Goal: Information Seeking & Learning: Find specific fact

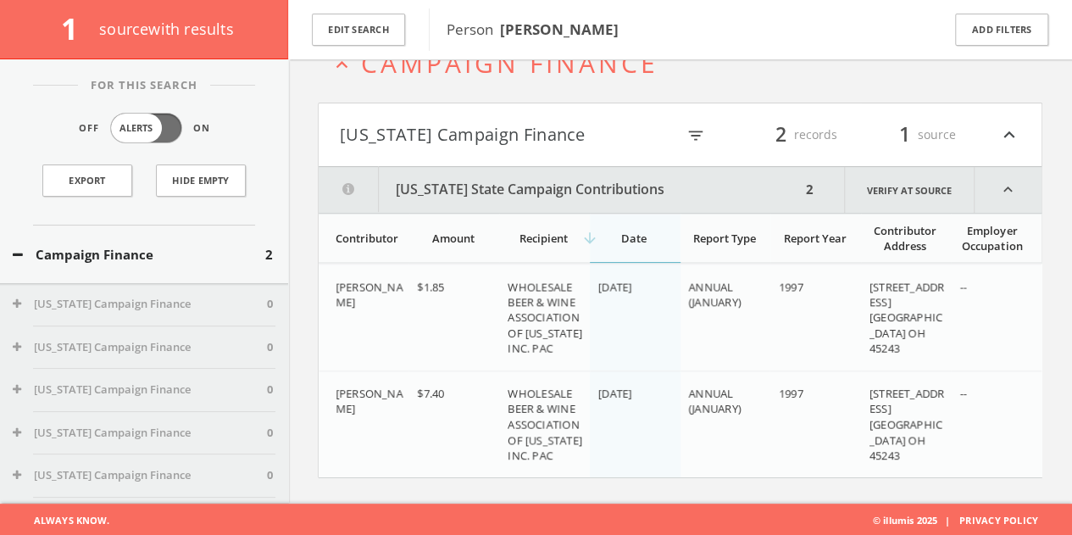
click at [407, 38] on div "Edit Search" at bounding box center [358, 29] width 141 height 59
click at [397, 33] on button "Edit Search" at bounding box center [358, 30] width 93 height 33
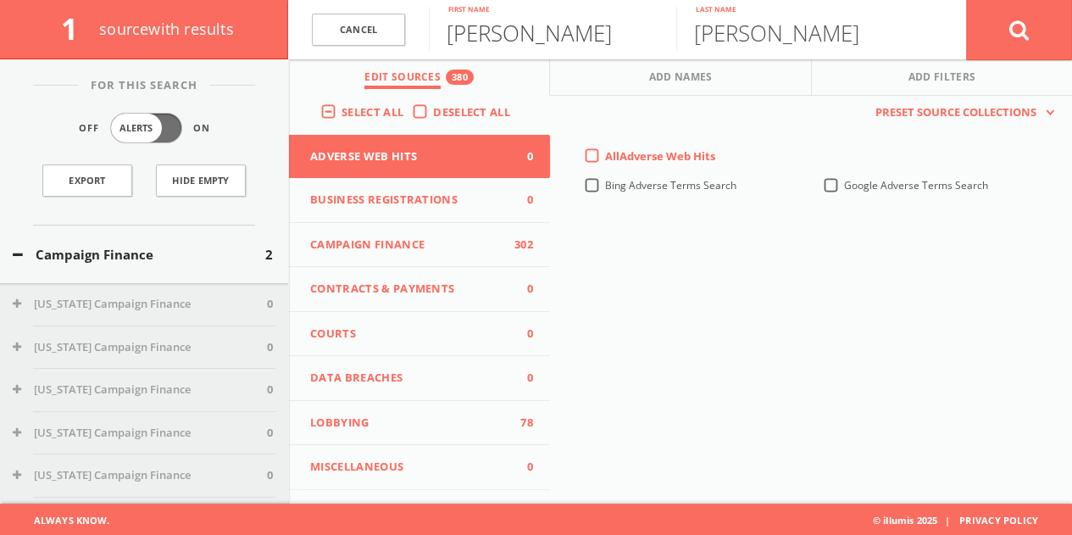
click at [463, 28] on input "[PERSON_NAME]" at bounding box center [552, 29] width 247 height 44
drag, startPoint x: 397, startPoint y: 33, endPoint x: 463, endPoint y: 27, distance: 66.4
click at [463, 27] on input "[PERSON_NAME]" at bounding box center [552, 29] width 247 height 44
paste input "[PERSON_NAME]"
click at [518, 41] on input "[PERSON_NAME]" at bounding box center [552, 29] width 247 height 44
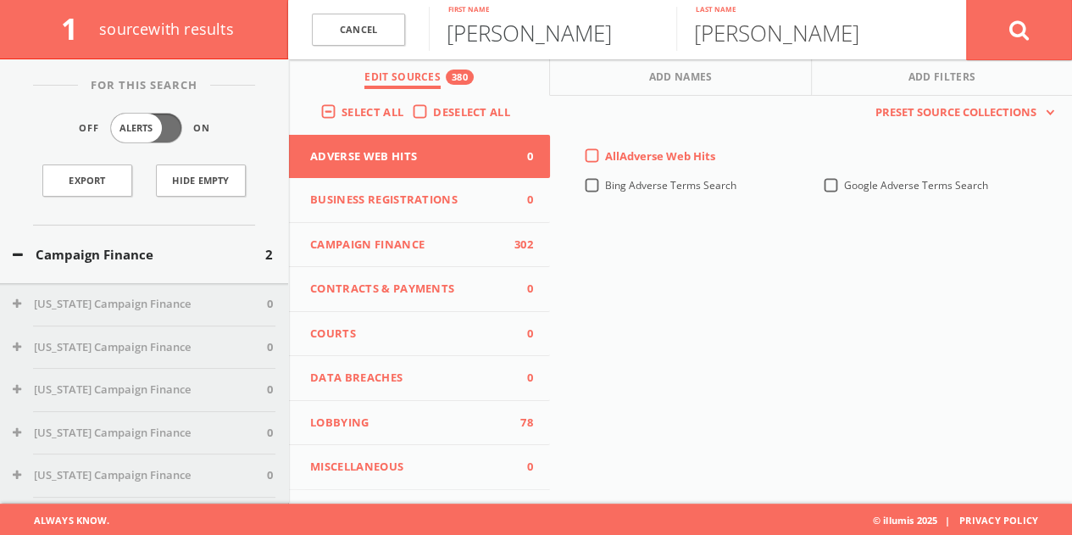
click at [518, 41] on input "[PERSON_NAME]" at bounding box center [552, 29] width 247 height 44
click at [506, 37] on input "[PERSON_NAME]" at bounding box center [552, 29] width 247 height 44
drag, startPoint x: 506, startPoint y: 37, endPoint x: 869, endPoint y: 45, distance: 363.6
click at [869, 45] on form "Cancel [PERSON_NAME] First name [PERSON_NAME] Last name Cancel" at bounding box center [680, 29] width 784 height 59
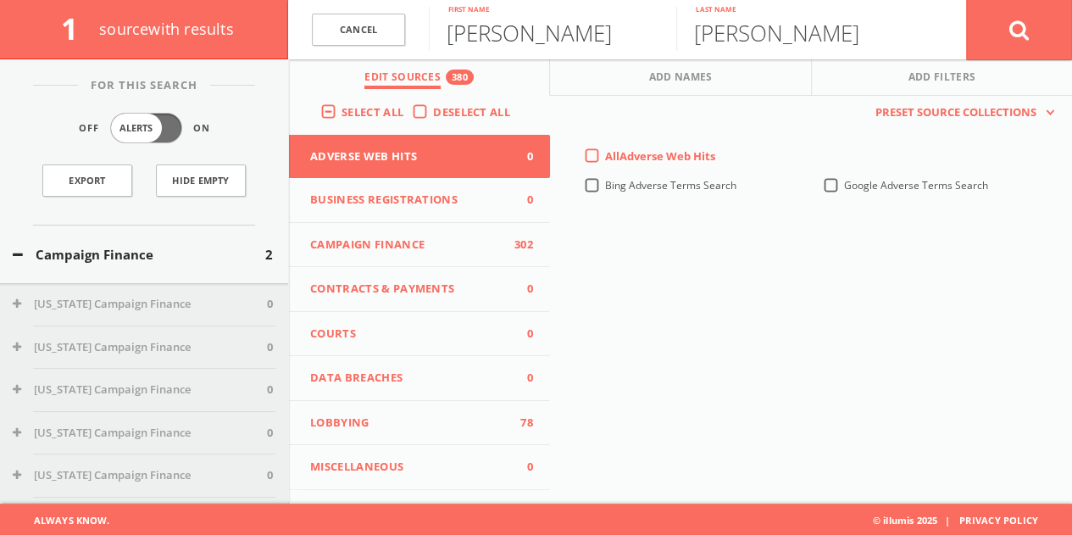
type input "[PERSON_NAME]"
click at [966, 0] on button at bounding box center [1019, 29] width 106 height 61
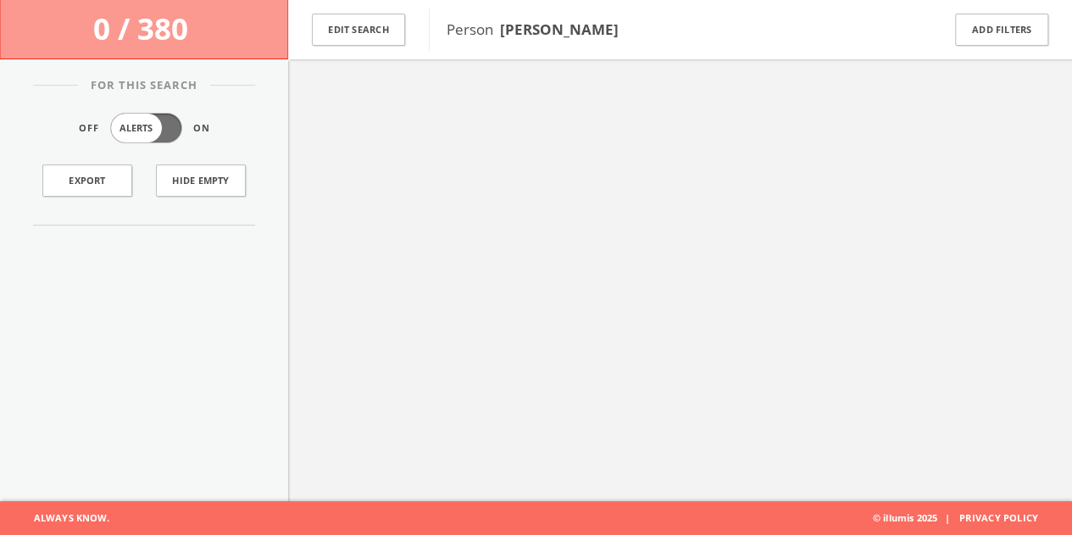
scroll to position [98, 0]
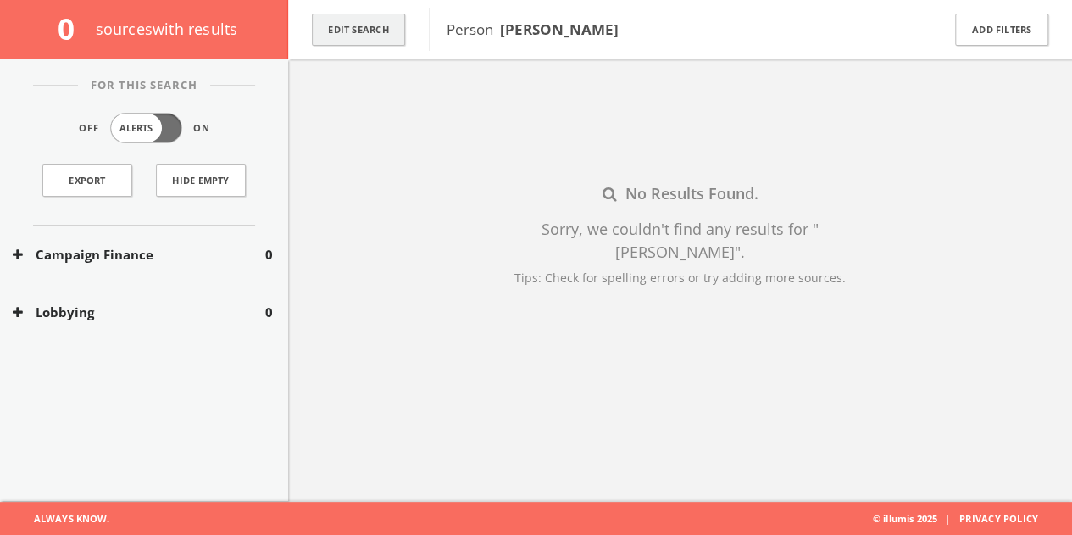
click at [402, 28] on button "Edit Search" at bounding box center [358, 30] width 93 height 33
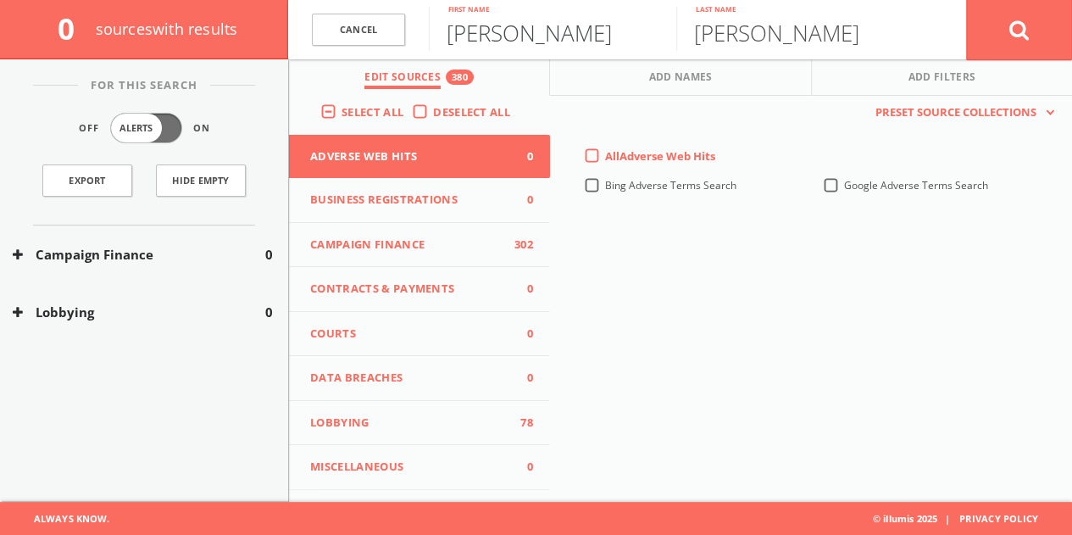
click at [494, 41] on input "[PERSON_NAME]" at bounding box center [552, 29] width 247 height 44
paste input "[PERSON_NAME]"
drag, startPoint x: 518, startPoint y: 43, endPoint x: 1016, endPoint y: 42, distance: 498.2
click at [997, 39] on form "Cancel [PERSON_NAME] First name [PERSON_NAME] Last name Cancel" at bounding box center [680, 29] width 784 height 59
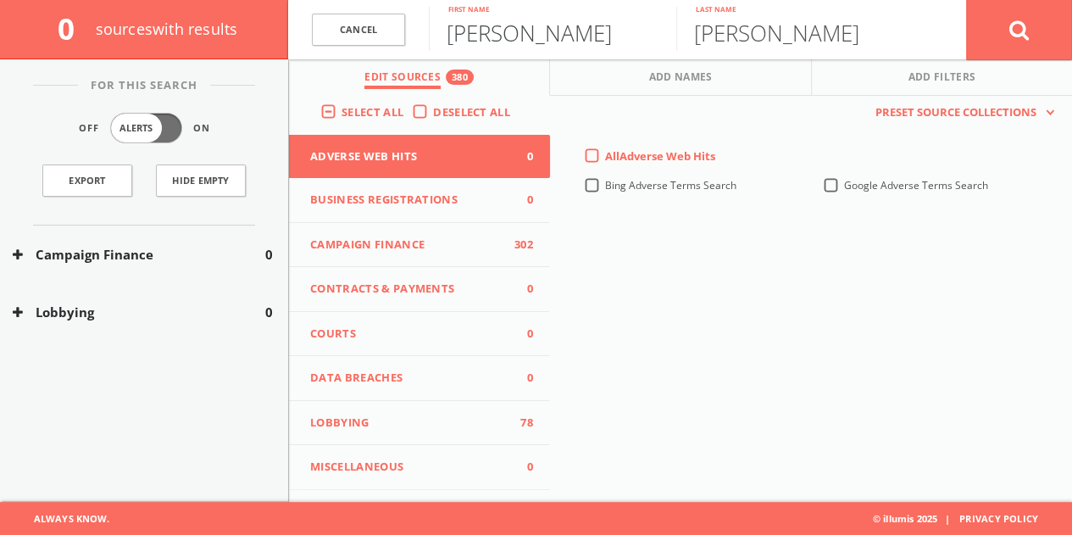
type input "[PERSON_NAME]"
paste input "[PERSON_NAME]"
click at [817, 36] on input "[PERSON_NAME]" at bounding box center [799, 29] width 247 height 44
click at [823, 36] on input "[PERSON_NAME]" at bounding box center [799, 29] width 247 height 44
drag, startPoint x: 818, startPoint y: 37, endPoint x: 510, endPoint y: 43, distance: 308.5
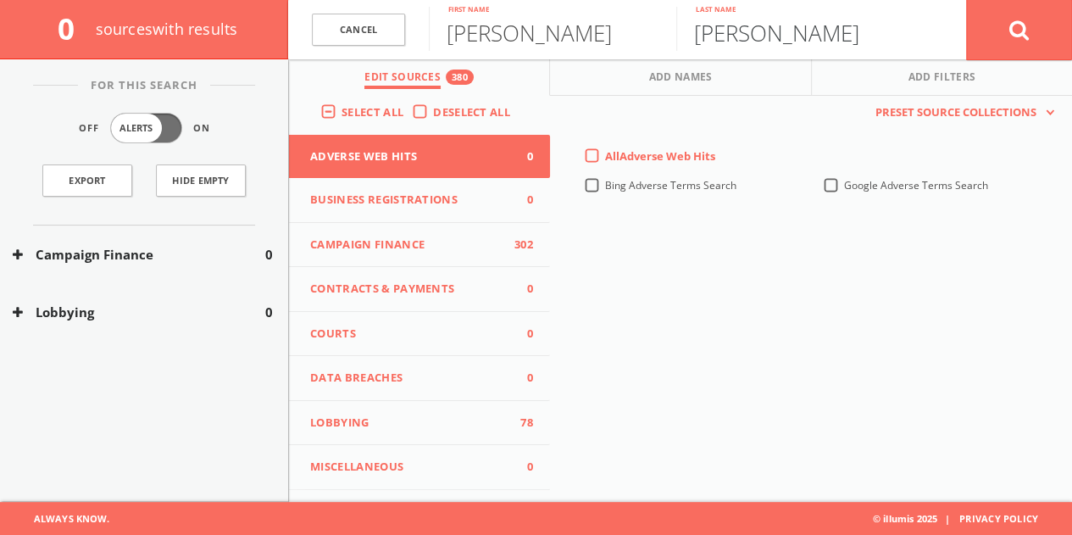
click at [538, 46] on form "Cancel [PERSON_NAME] First name [PERSON_NAME] Last name Cancel" at bounding box center [680, 29] width 784 height 59
type input "[PERSON_NAME]"
click at [998, 33] on button at bounding box center [1019, 29] width 106 height 61
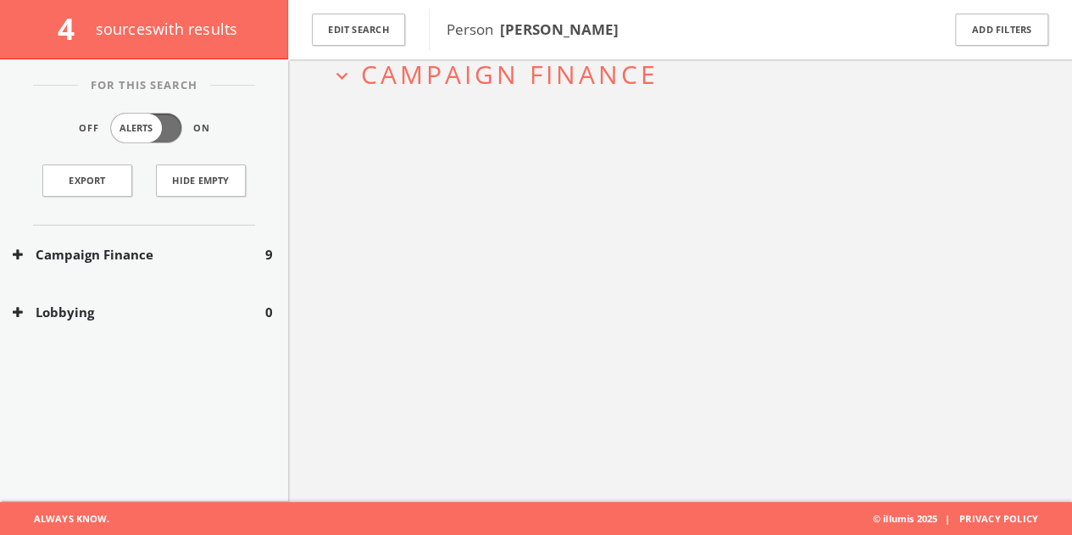
click at [203, 247] on button "Campaign Finance" at bounding box center [139, 254] width 252 height 19
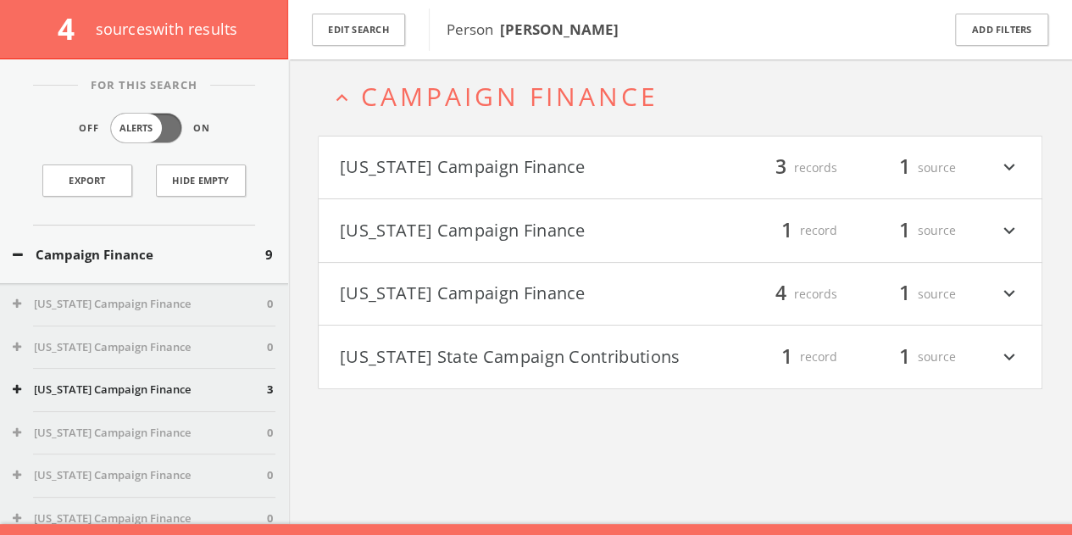
scroll to position [73, 0]
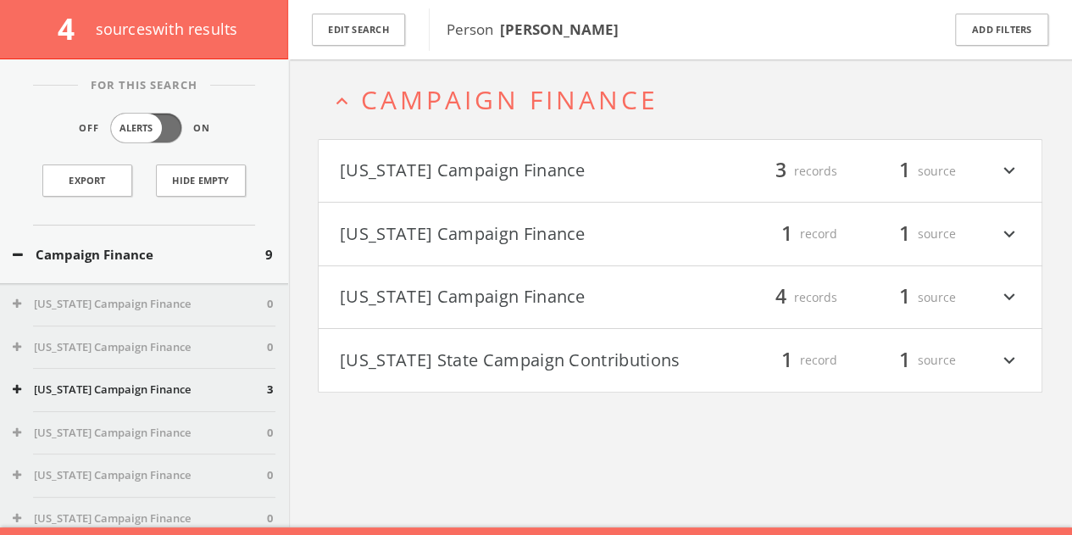
click at [592, 172] on button "[US_STATE] Campaign Finance" at bounding box center [510, 171] width 341 height 29
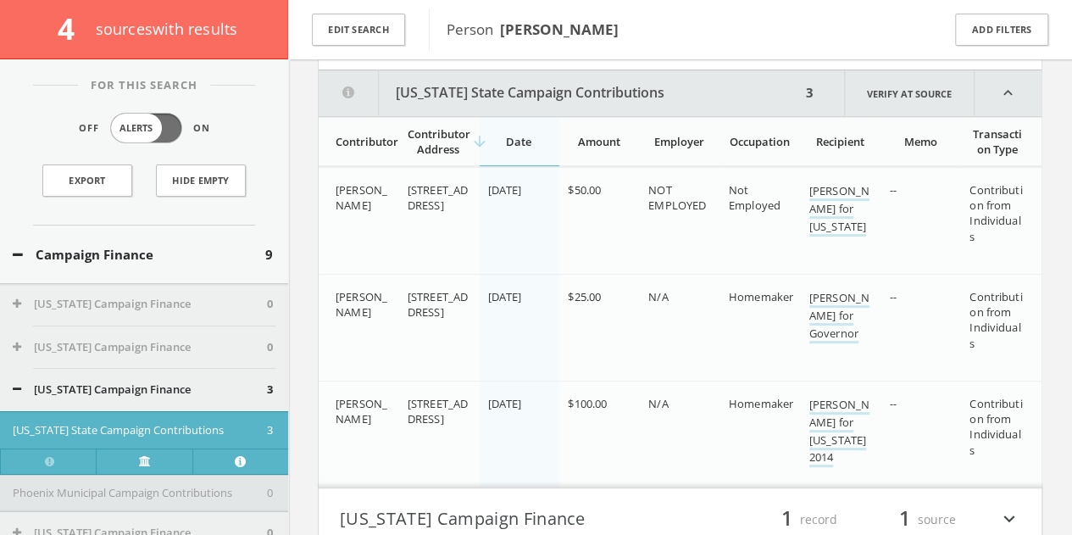
scroll to position [215, 0]
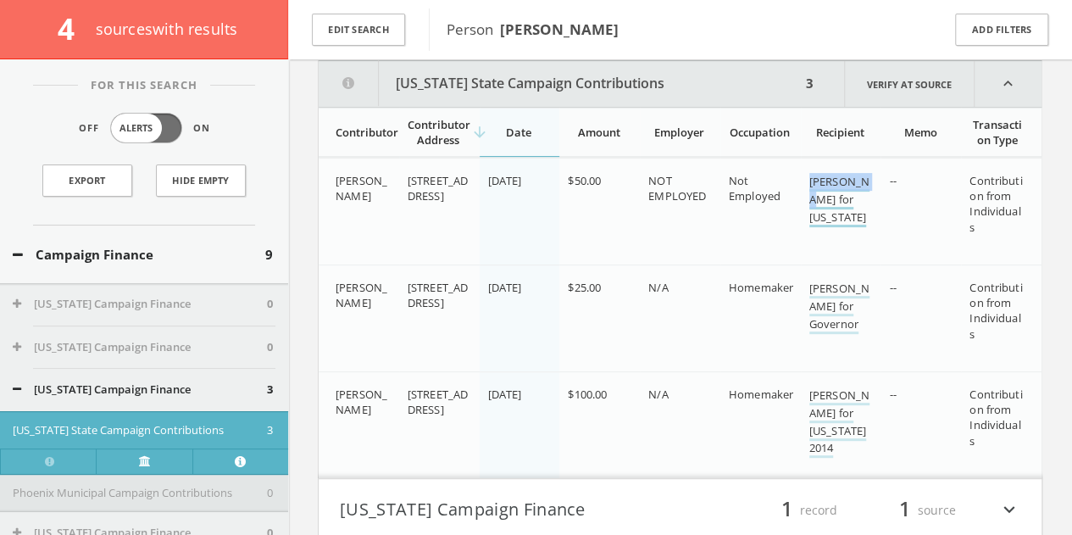
drag, startPoint x: 805, startPoint y: 184, endPoint x: 863, endPoint y: 187, distance: 57.7
click at [863, 187] on td "[PERSON_NAME] for [US_STATE]" at bounding box center [841, 211] width 80 height 107
click at [397, 34] on button "Edit Search" at bounding box center [358, 30] width 93 height 33
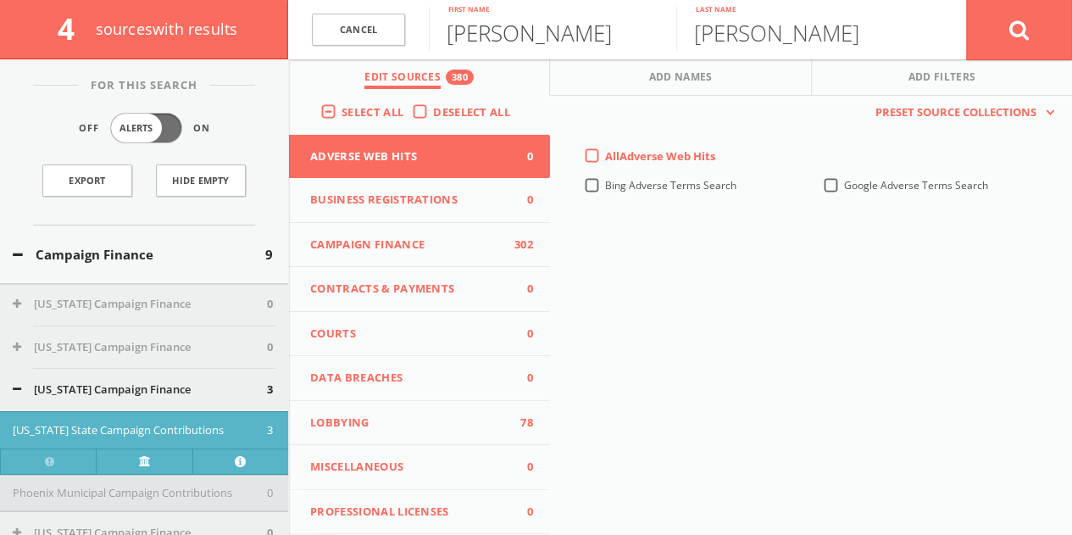
click at [493, 49] on input "[PERSON_NAME]" at bounding box center [552, 29] width 247 height 44
type input "[PERSON_NAME]"
click at [966, 0] on button at bounding box center [1019, 29] width 106 height 61
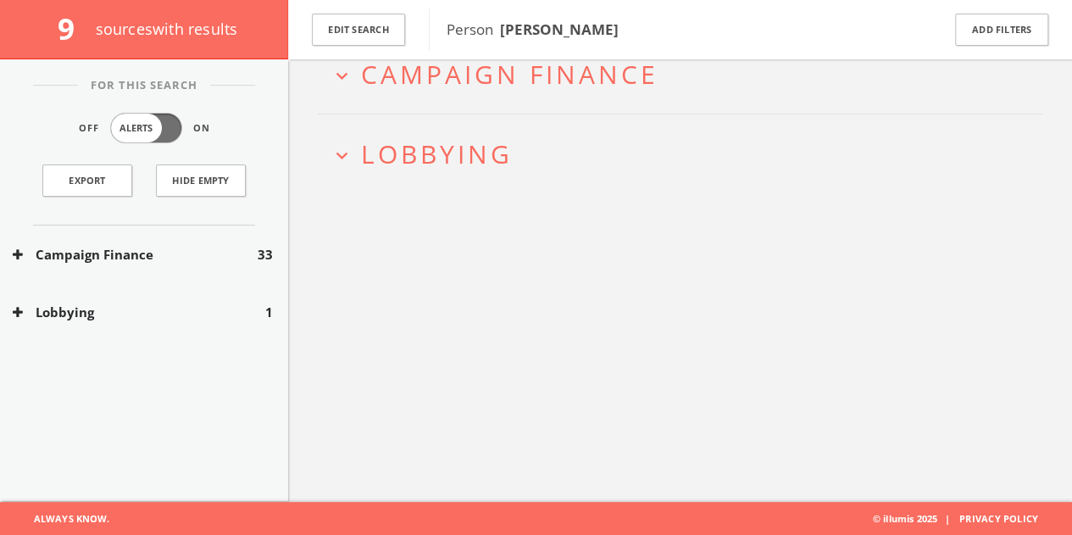
click at [188, 308] on button "Lobbying" at bounding box center [139, 311] width 252 height 19
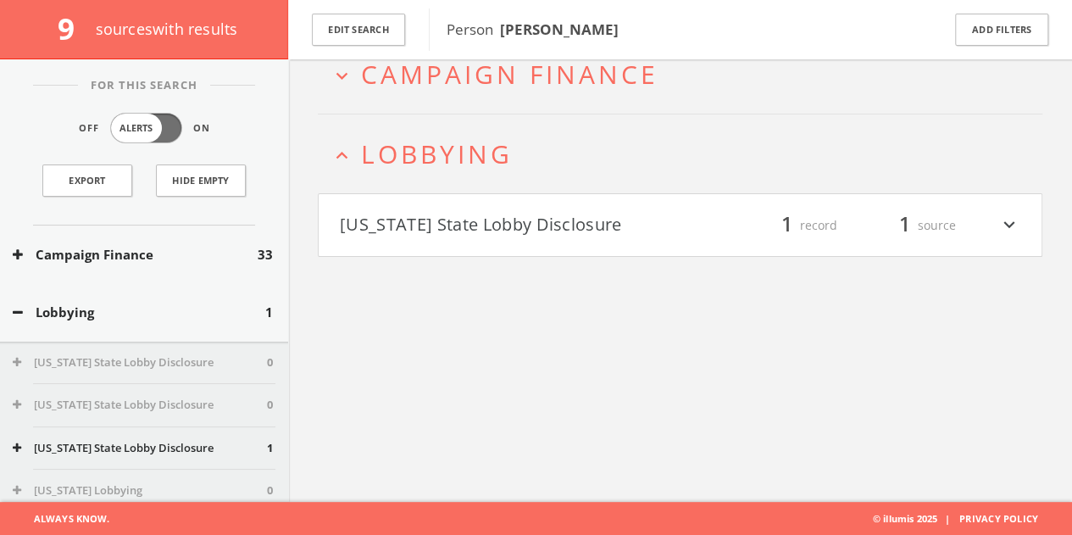
click at [557, 221] on button "[US_STATE] State Lobby Disclosure" at bounding box center [510, 225] width 341 height 29
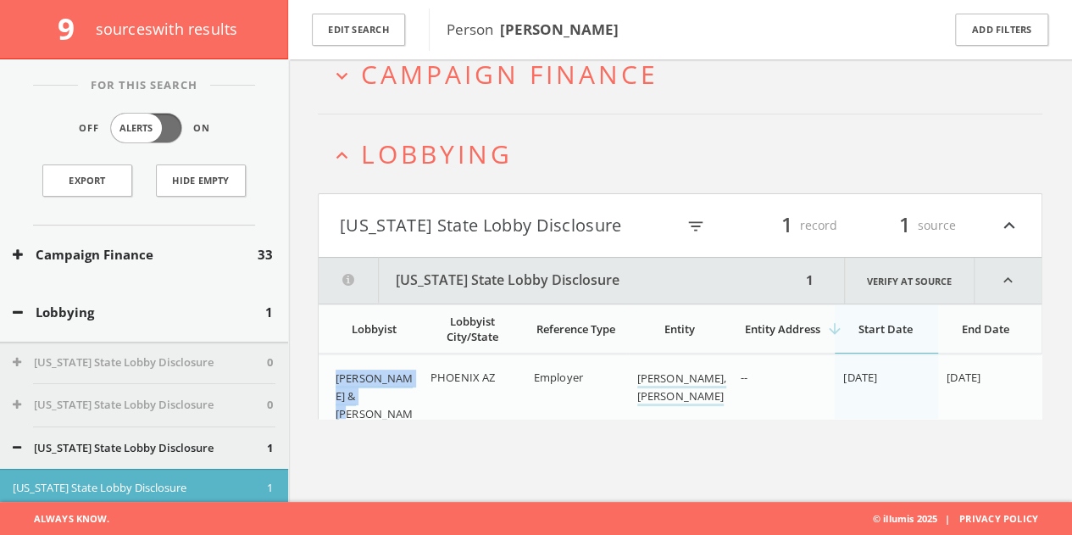
drag, startPoint x: 353, startPoint y: 375, endPoint x: 412, endPoint y: 396, distance: 61.9
click at [412, 396] on td "[PERSON_NAME] & [PERSON_NAME] LLP" at bounding box center [370, 404] width 103 height 100
copy link "[PERSON_NAME] & [PERSON_NAME] LLP"
click at [182, 252] on button "Campaign Finance" at bounding box center [135, 254] width 245 height 19
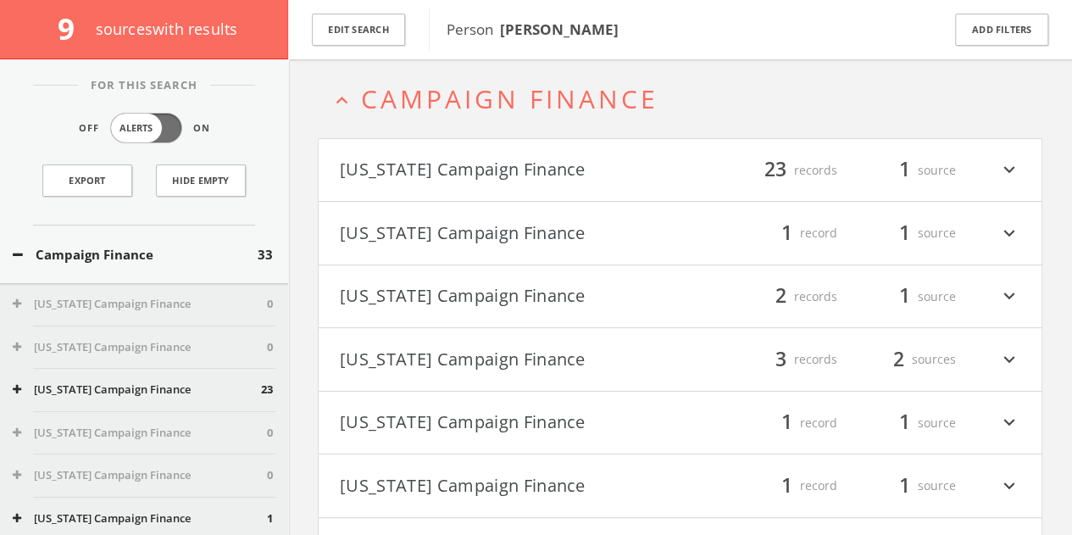
scroll to position [73, 0]
click at [857, 155] on h4 "[US_STATE] Campaign Finance filter_list 23 records 1 source expand_more" at bounding box center [680, 171] width 723 height 63
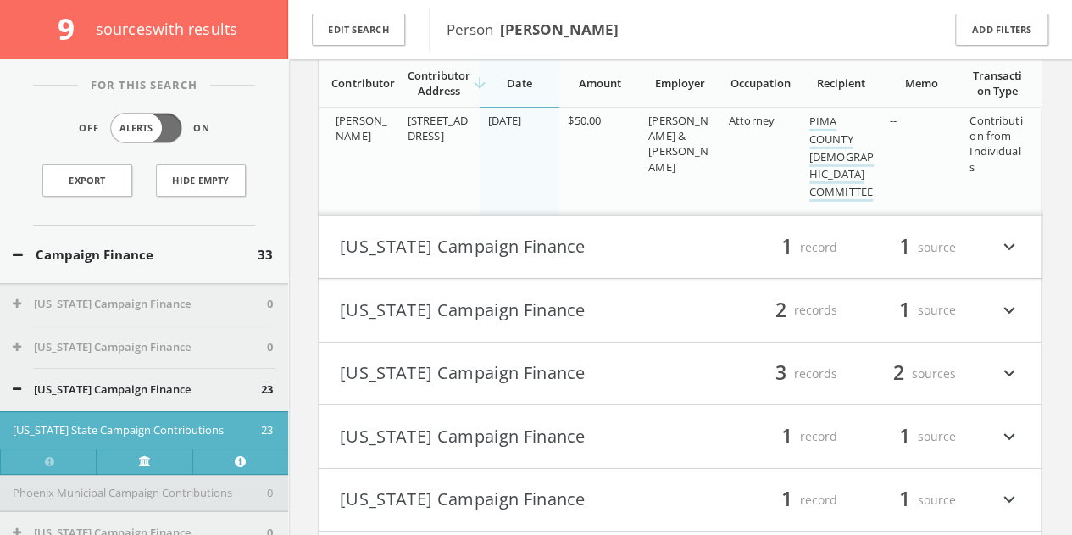
scroll to position [2088, 0]
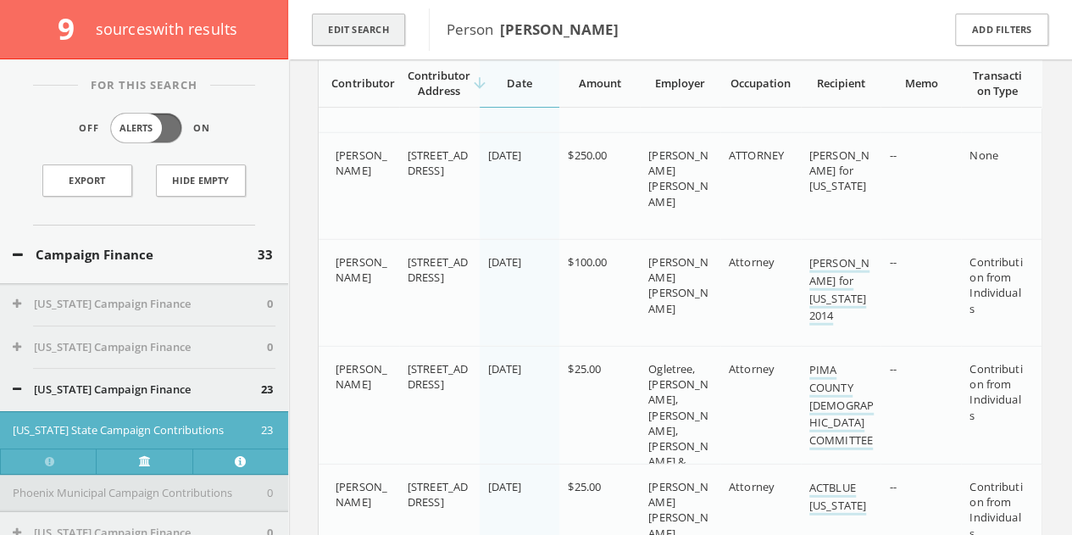
click at [357, 35] on button "Edit Search" at bounding box center [358, 30] width 93 height 33
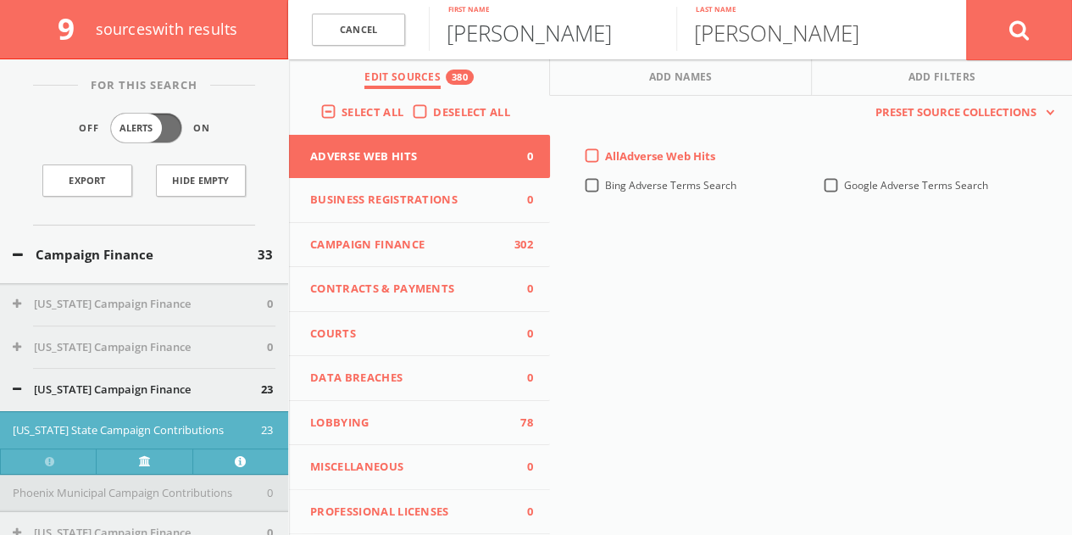
click at [495, 31] on input "[PERSON_NAME]" at bounding box center [552, 29] width 247 height 44
paste input "[PERSON_NAME]"
drag, startPoint x: 531, startPoint y: 40, endPoint x: 1084, endPoint y: 25, distance: 552.6
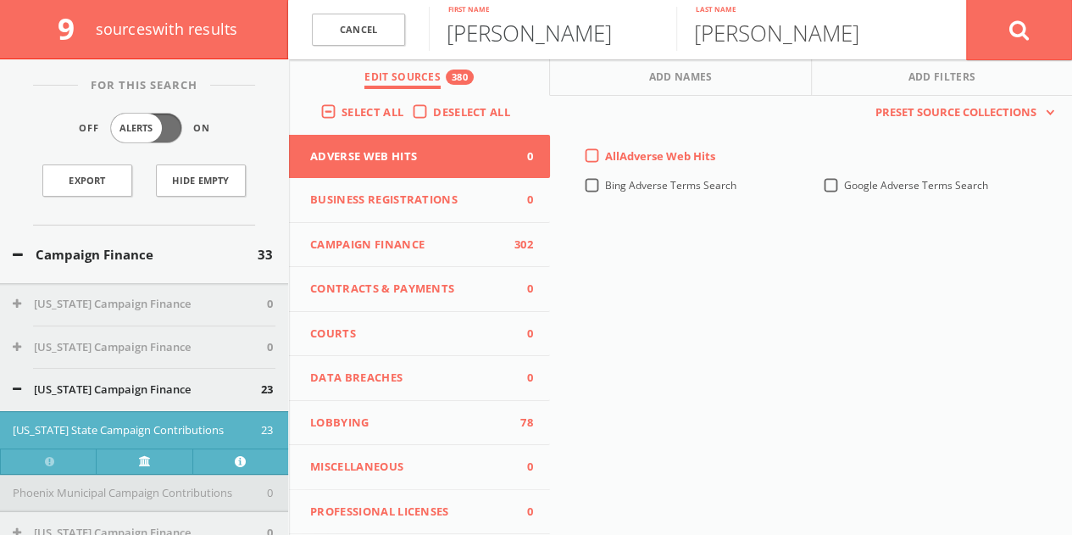
type input "[PERSON_NAME]"
click at [859, 40] on input "[PERSON_NAME]" at bounding box center [799, 29] width 247 height 44
paste input "[PERSON_NAME]"
drag, startPoint x: 827, startPoint y: 31, endPoint x: 478, endPoint y: 26, distance: 349.1
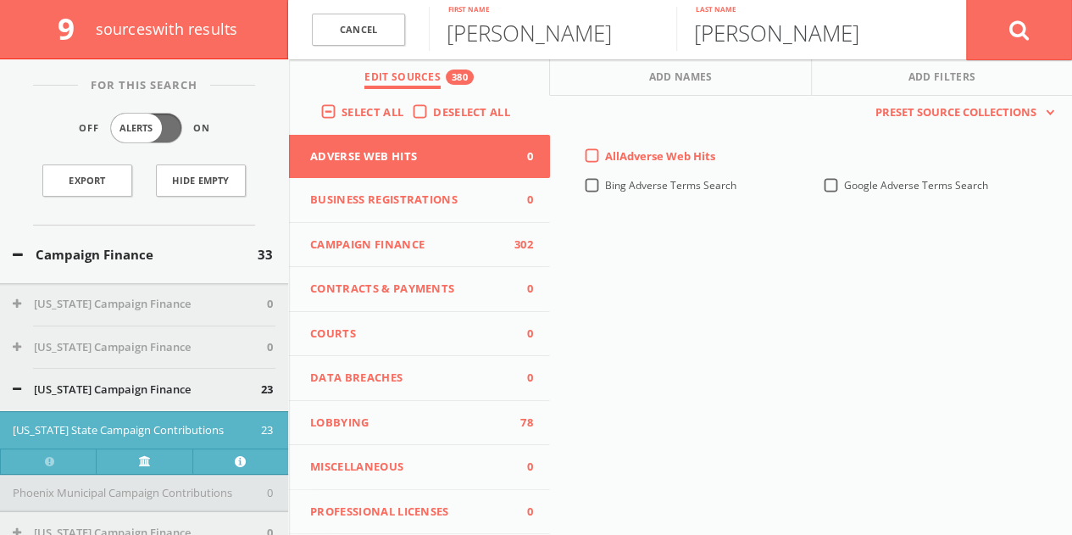
click at [503, 28] on form "Cancel [PERSON_NAME] First name [PERSON_NAME] Last name Cancel" at bounding box center [680, 29] width 784 height 59
type input "[PERSON_NAME]"
click at [1012, 14] on button at bounding box center [1019, 29] width 106 height 61
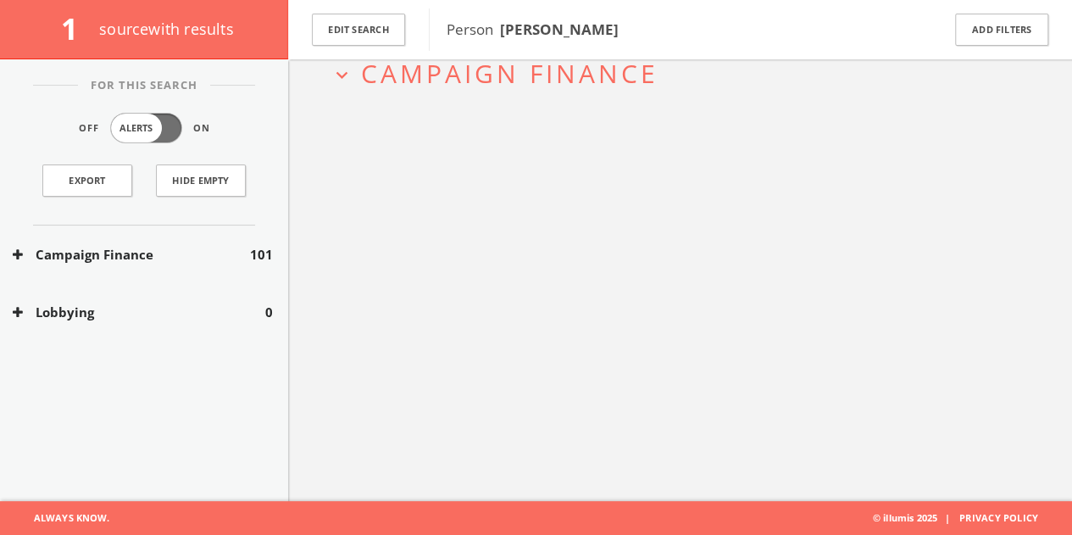
scroll to position [98, 0]
click at [204, 238] on div "Campaign Finance 101" at bounding box center [144, 254] width 288 height 58
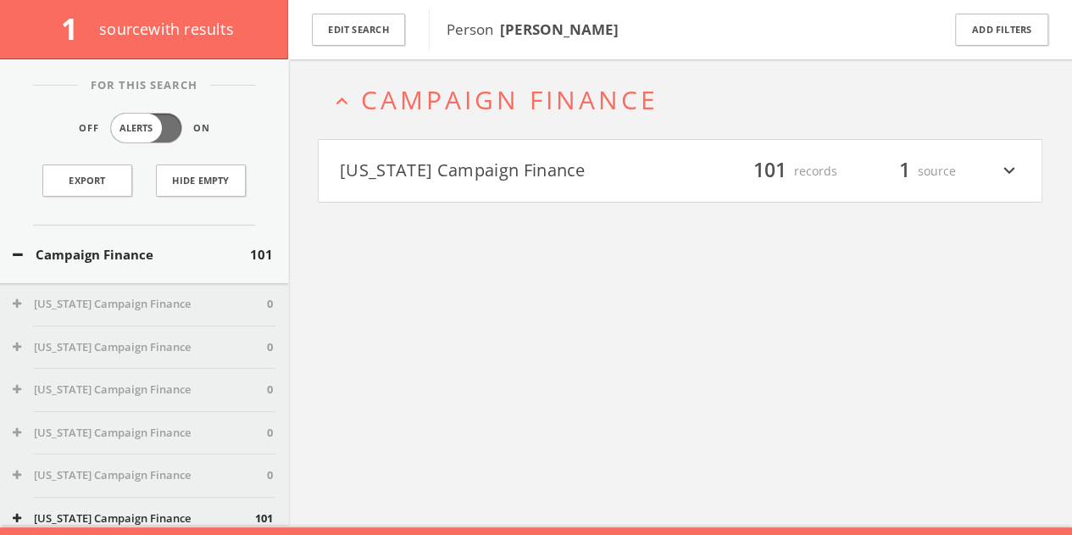
click at [551, 162] on button "[US_STATE] Campaign Finance" at bounding box center [510, 171] width 341 height 29
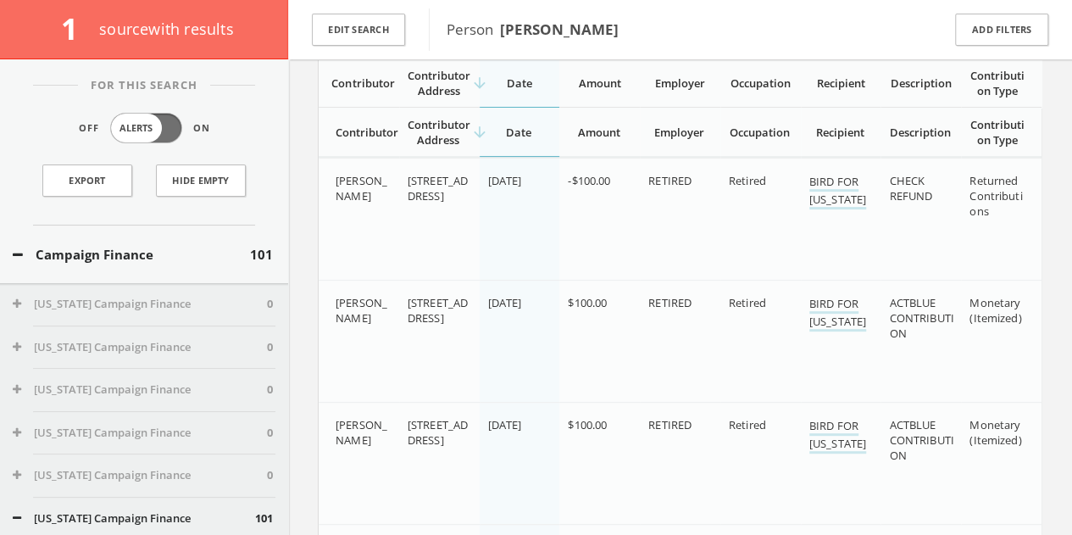
scroll to position [529, 0]
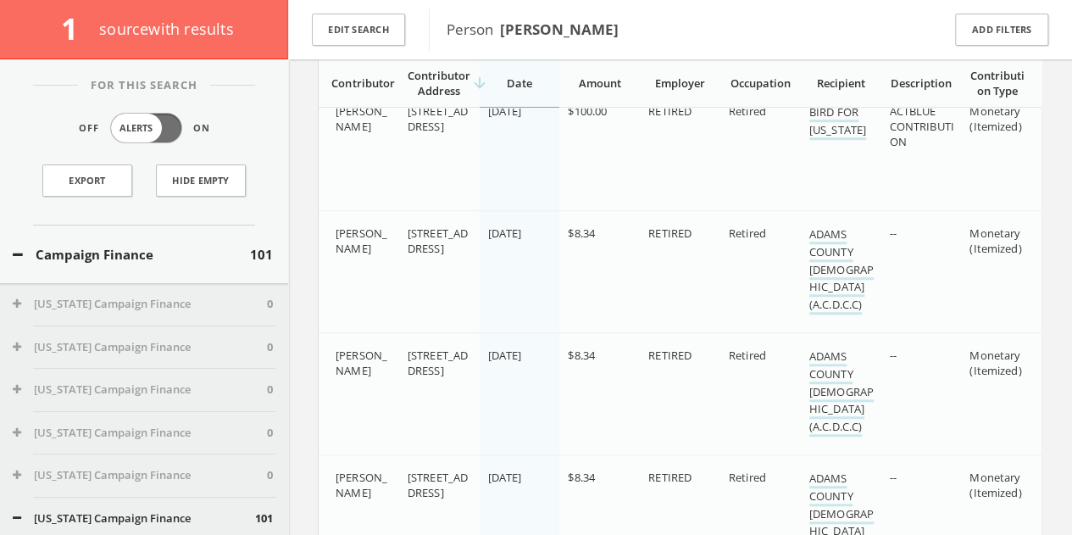
click at [216, 253] on button "Campaign Finance" at bounding box center [131, 254] width 237 height 19
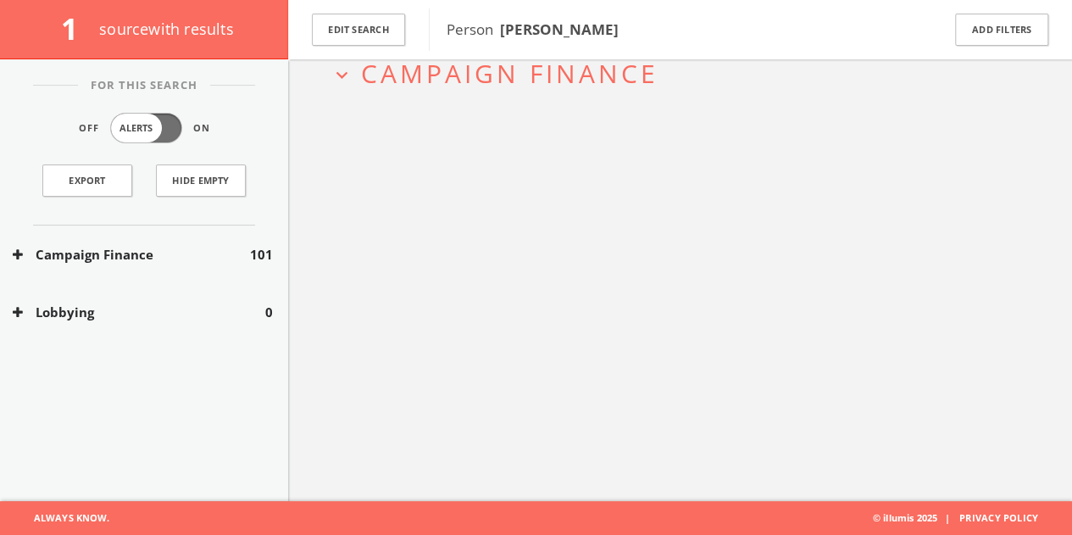
scroll to position [98, 0]
click at [232, 260] on button "Campaign Finance" at bounding box center [131, 254] width 237 height 19
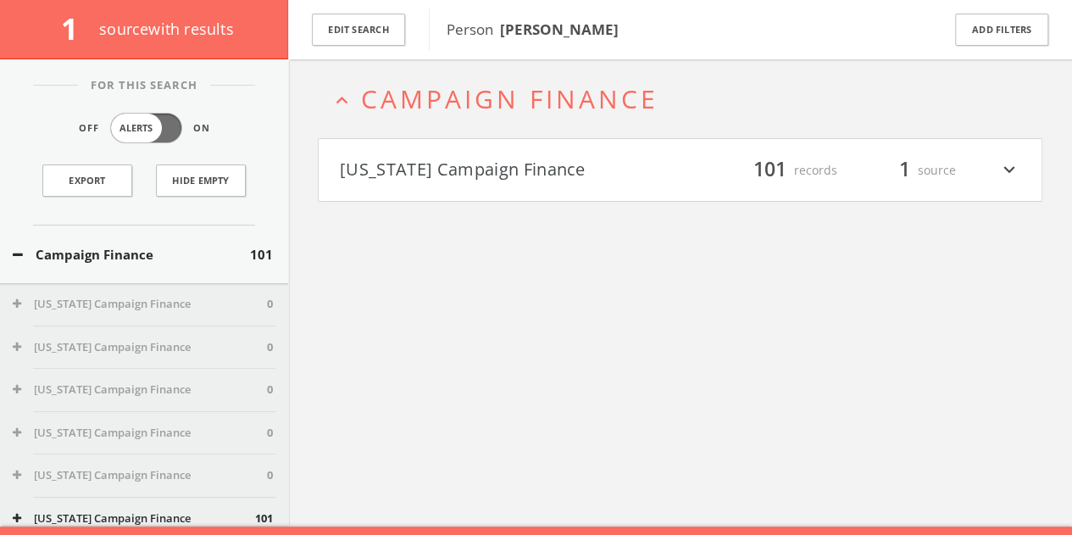
scroll to position [73, 0]
click at [366, 36] on button "Edit Search" at bounding box center [358, 30] width 93 height 33
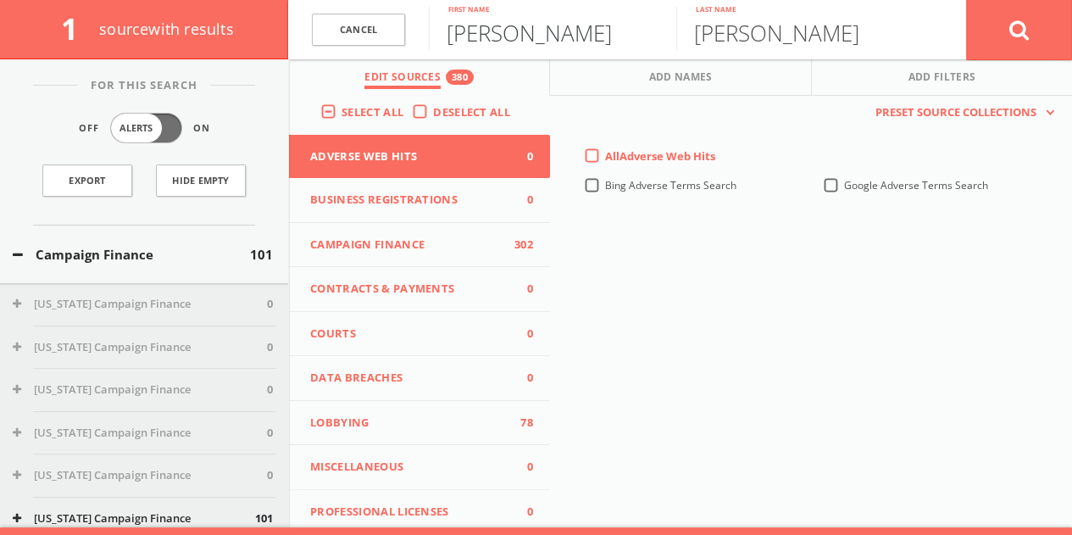
click at [557, 45] on input "[PERSON_NAME]" at bounding box center [552, 29] width 247 height 44
type input "[PERSON_NAME]"
click at [966, 0] on button at bounding box center [1019, 29] width 106 height 61
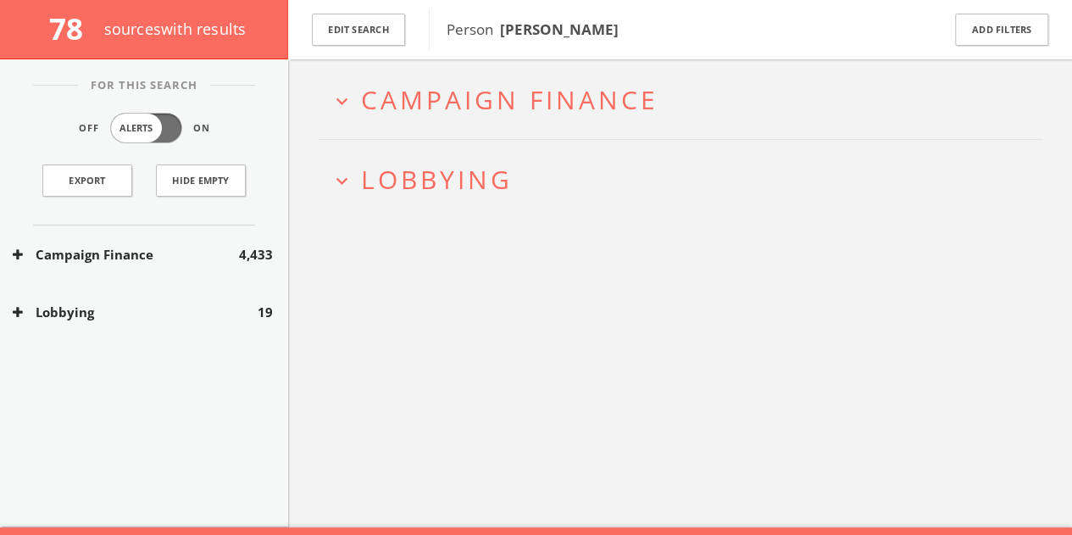
click at [202, 308] on button "Lobbying" at bounding box center [135, 311] width 245 height 19
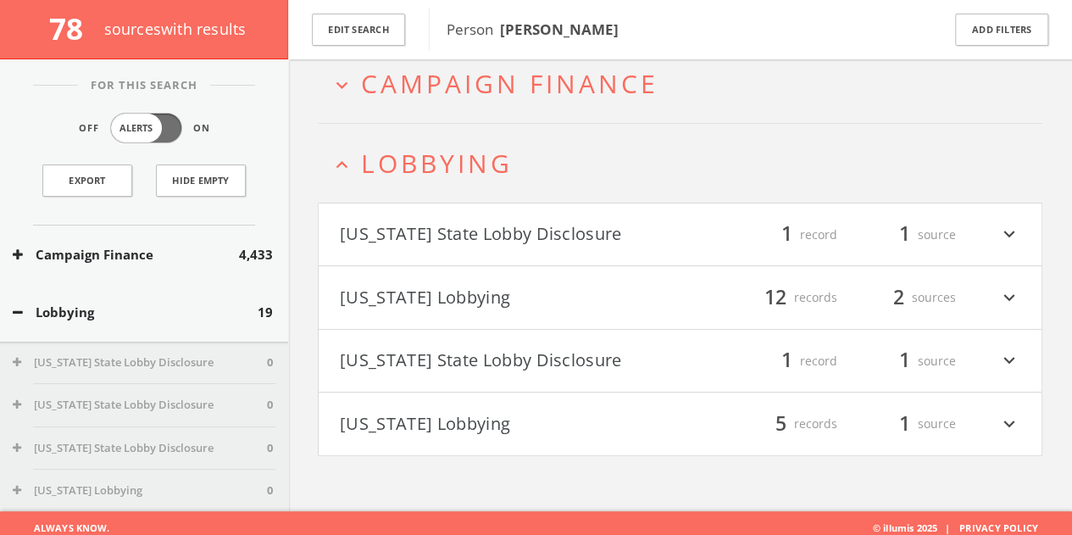
scroll to position [98, 0]
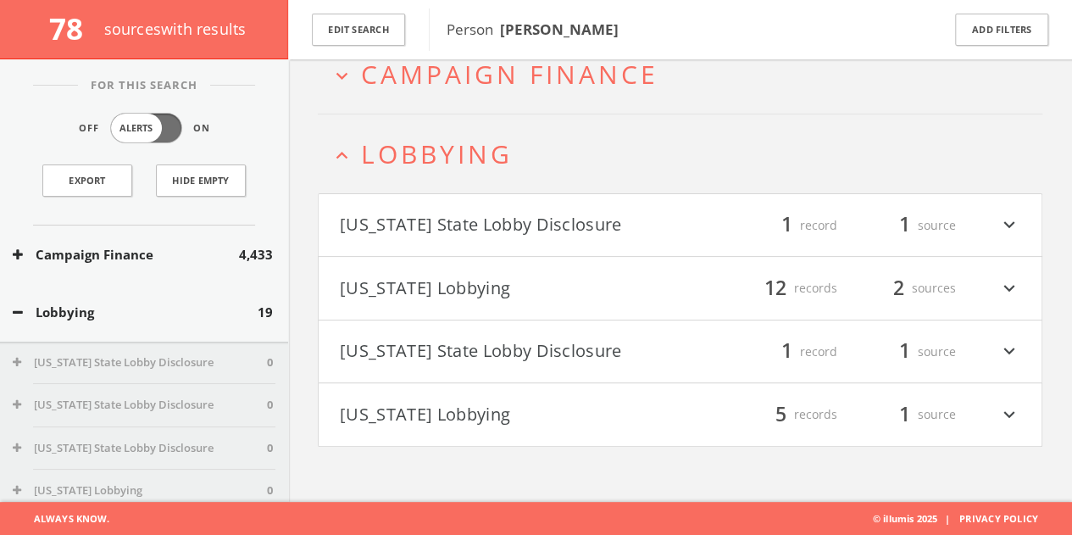
click at [120, 304] on button "Lobbying" at bounding box center [135, 311] width 245 height 19
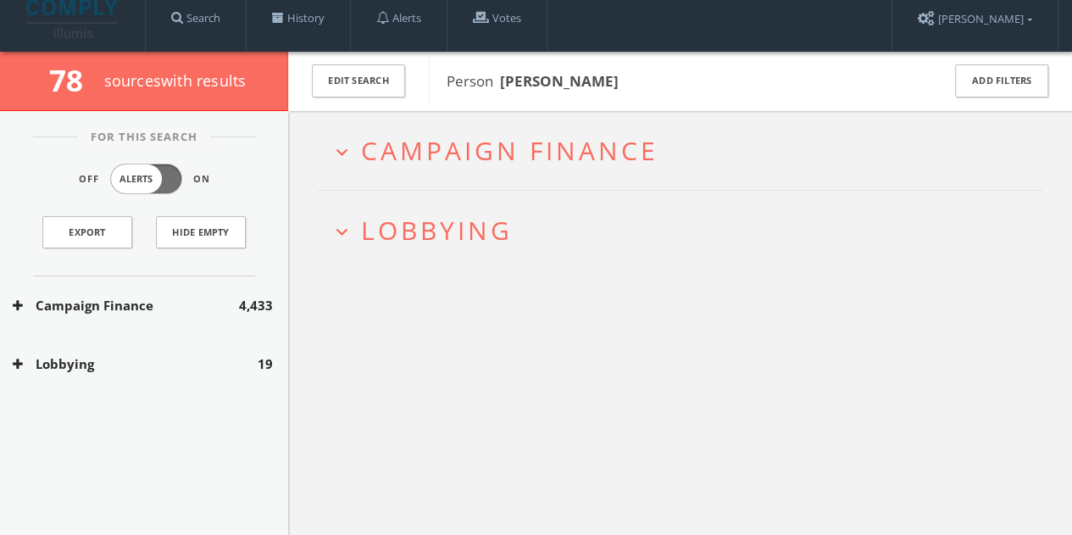
click at [154, 377] on div "Lobbying 19" at bounding box center [144, 364] width 288 height 58
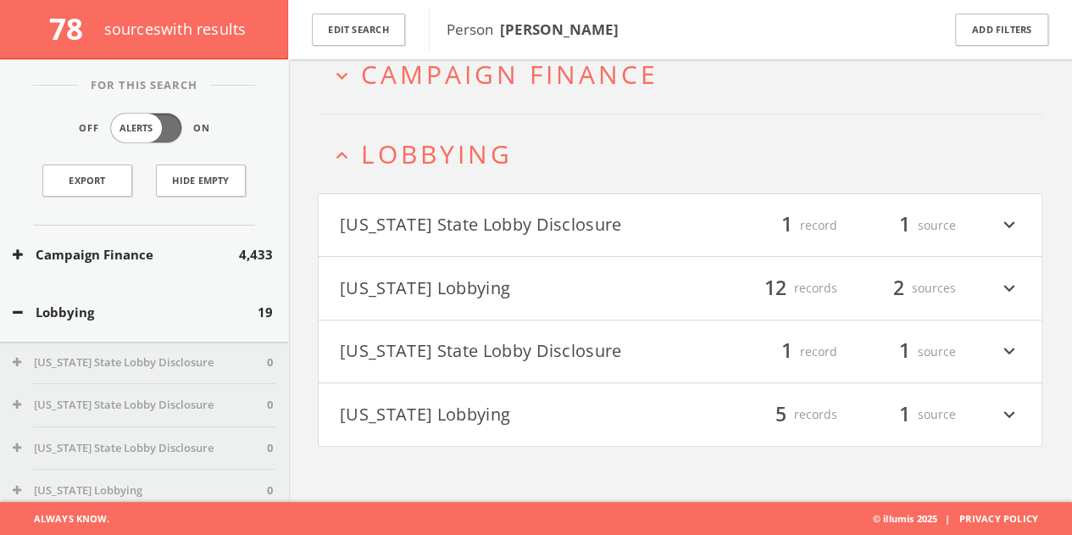
click at [549, 297] on button "[US_STATE] Lobbying" at bounding box center [510, 288] width 341 height 29
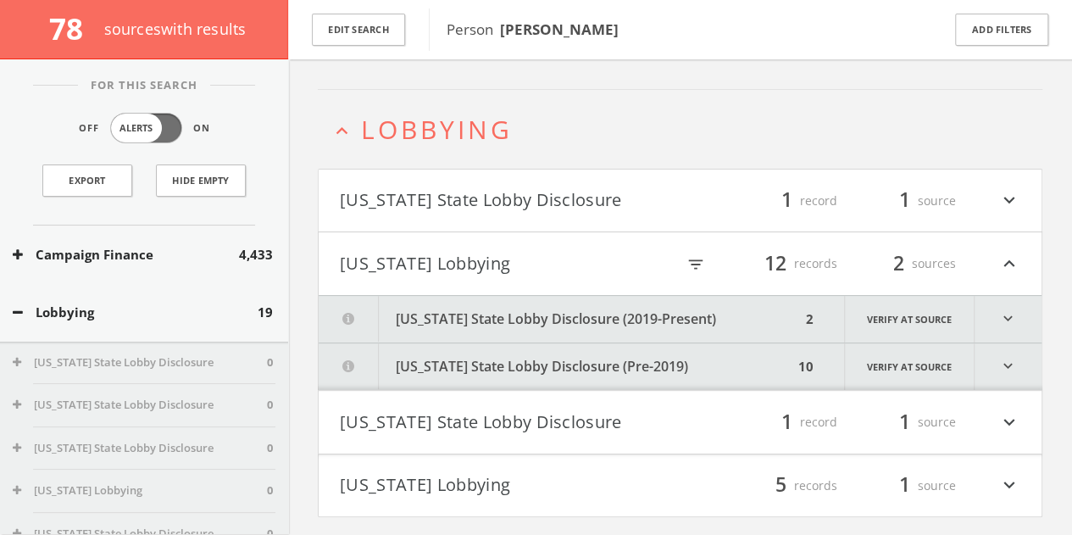
scroll to position [161, 0]
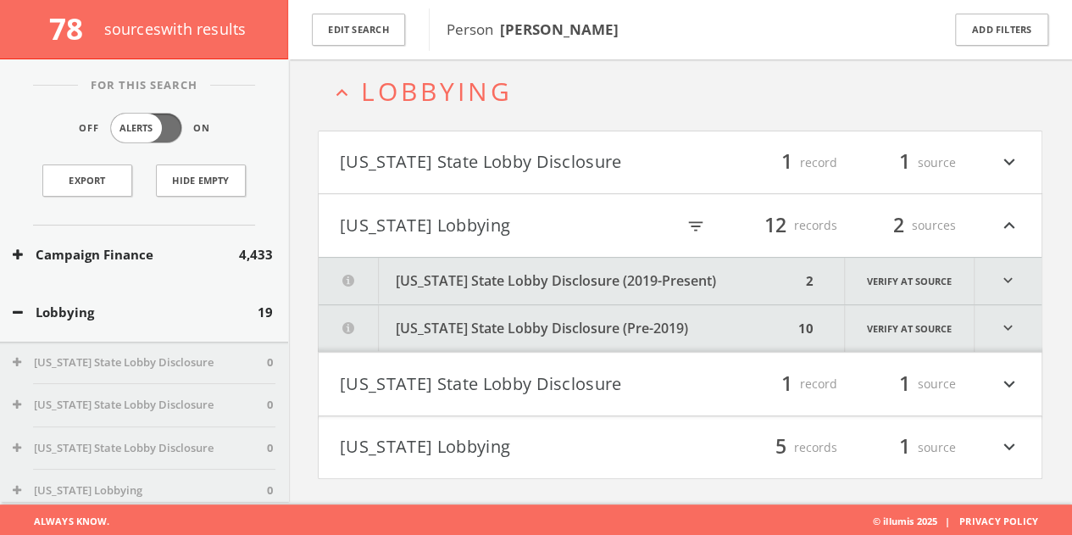
click at [466, 230] on button "[US_STATE] Lobbying" at bounding box center [508, 225] width 336 height 29
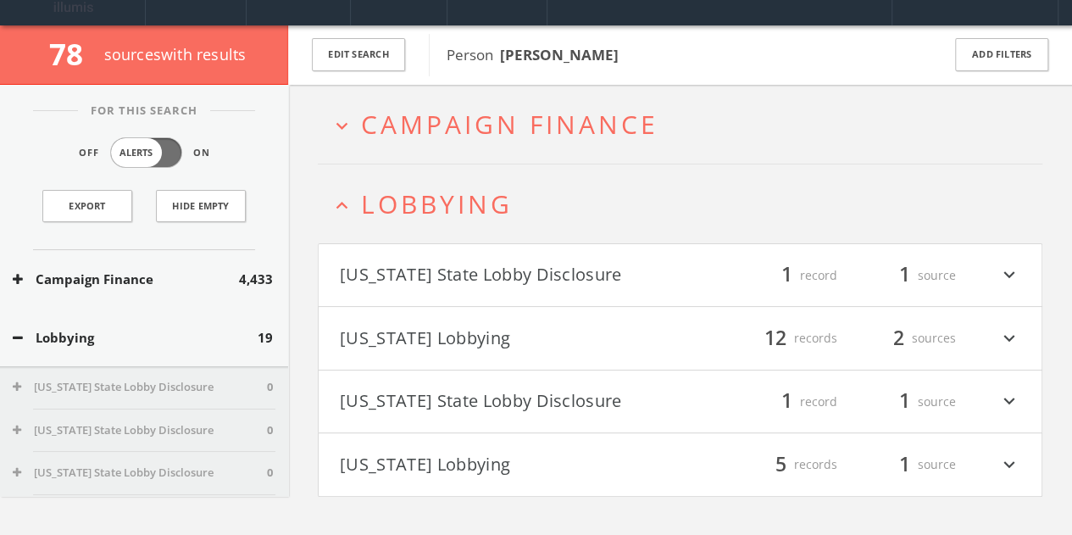
scroll to position [0, 0]
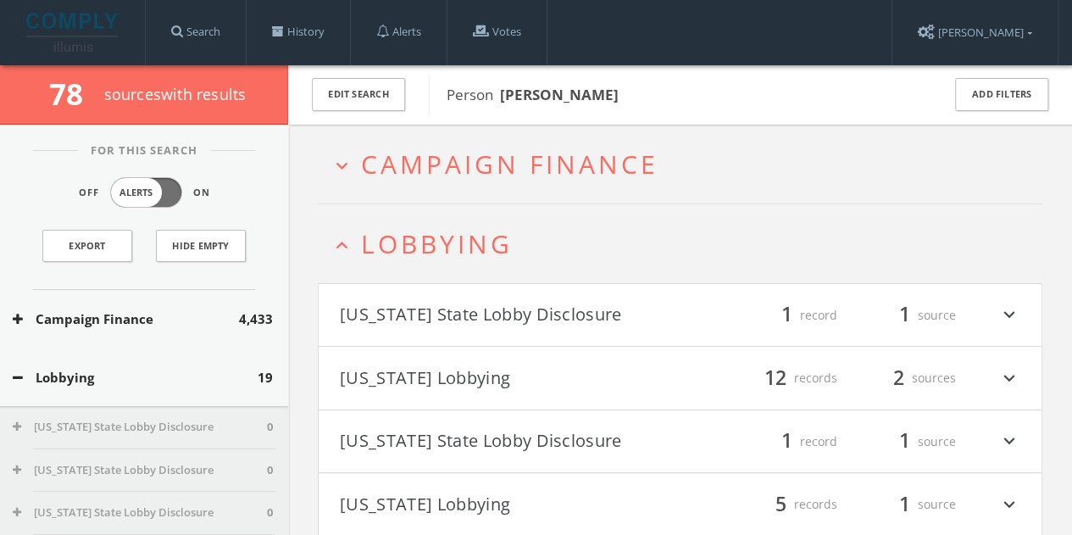
click at [505, 167] on span "Campaign Finance" at bounding box center [509, 164] width 297 height 35
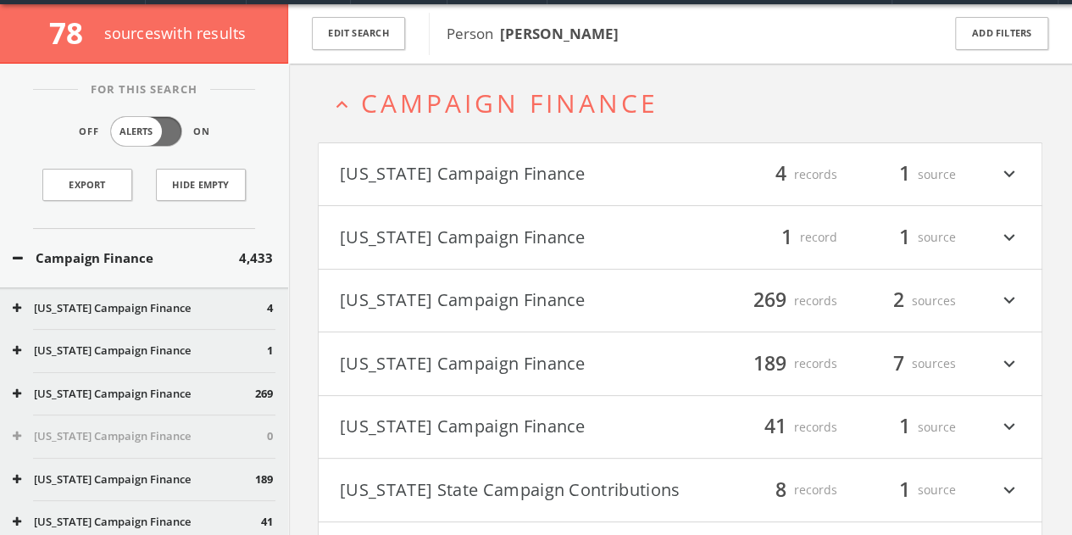
scroll to position [64, 0]
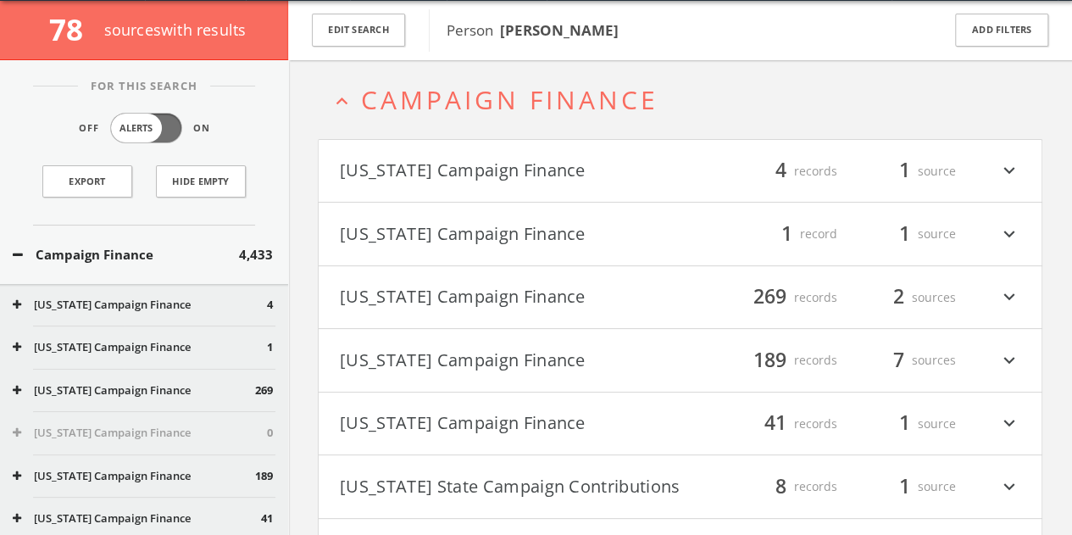
click at [621, 428] on button "[US_STATE] Campaign Finance" at bounding box center [510, 423] width 341 height 29
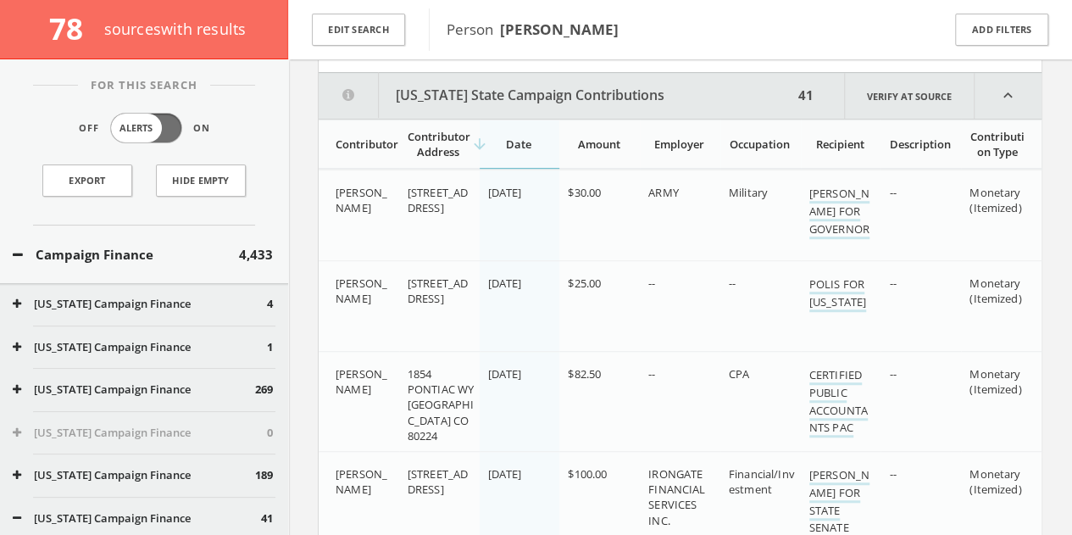
scroll to position [458, 0]
click at [709, 80] on button "[US_STATE] State Campaign Contributions" at bounding box center [556, 94] width 474 height 46
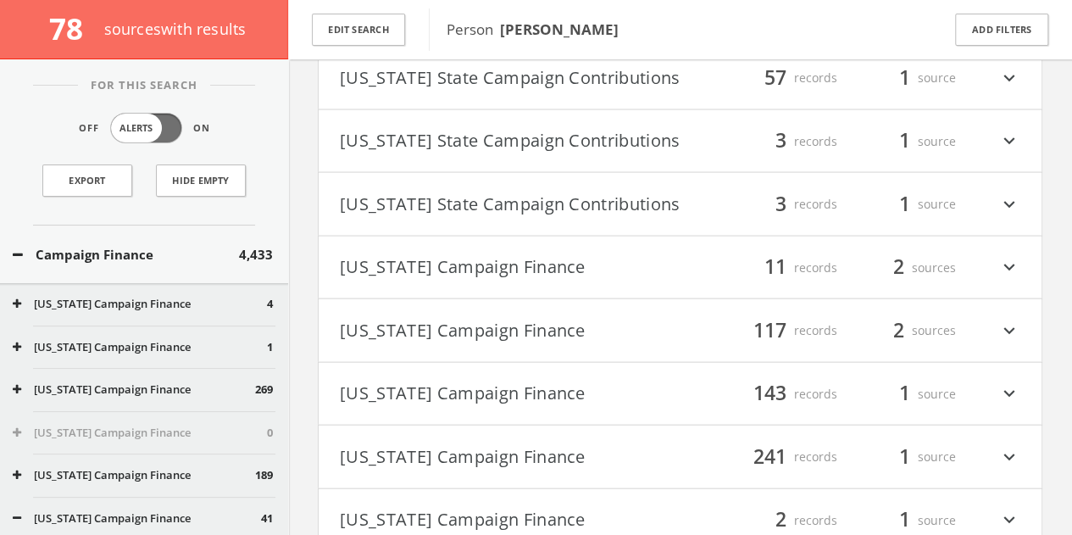
scroll to position [1644, 0]
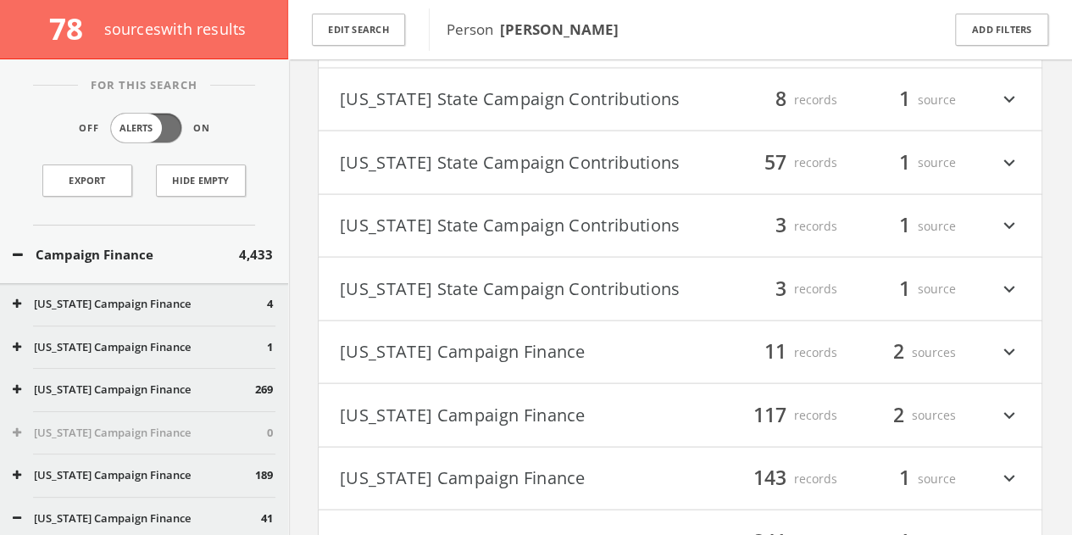
click at [142, 257] on button "Campaign Finance" at bounding box center [126, 254] width 226 height 19
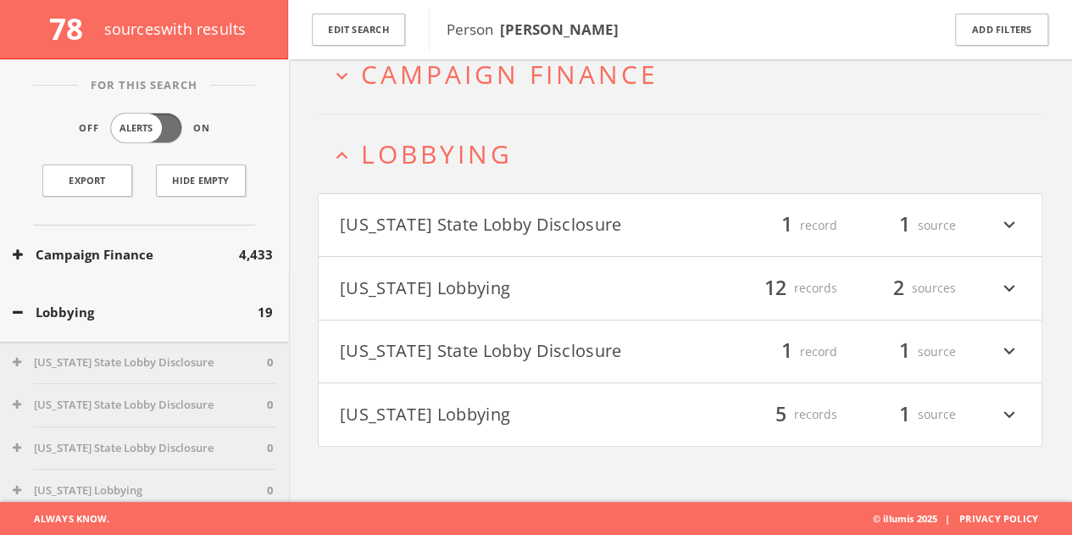
click at [121, 318] on button "Lobbying" at bounding box center [135, 311] width 245 height 19
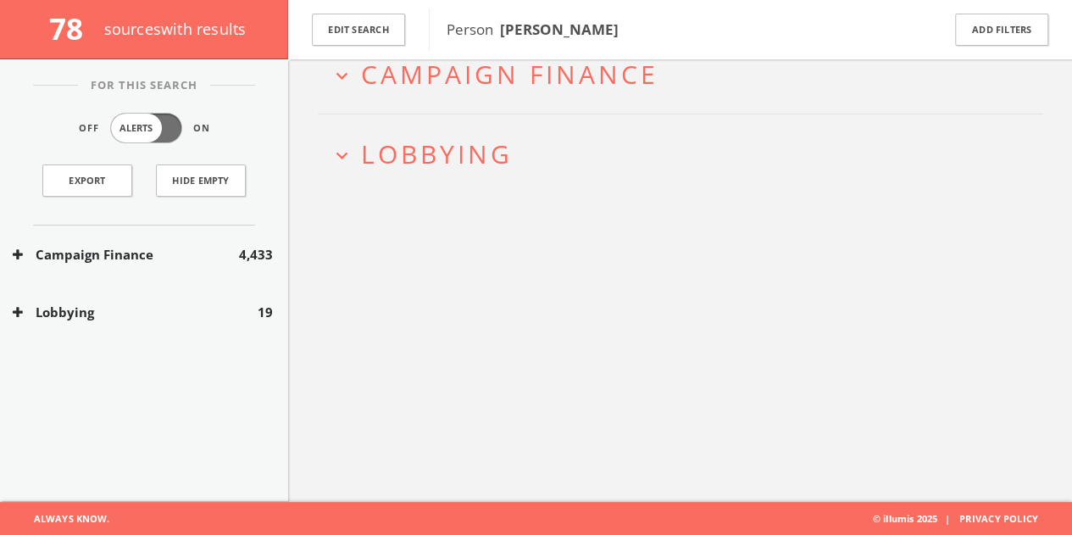
click at [120, 314] on button "Lobbying" at bounding box center [135, 311] width 245 height 19
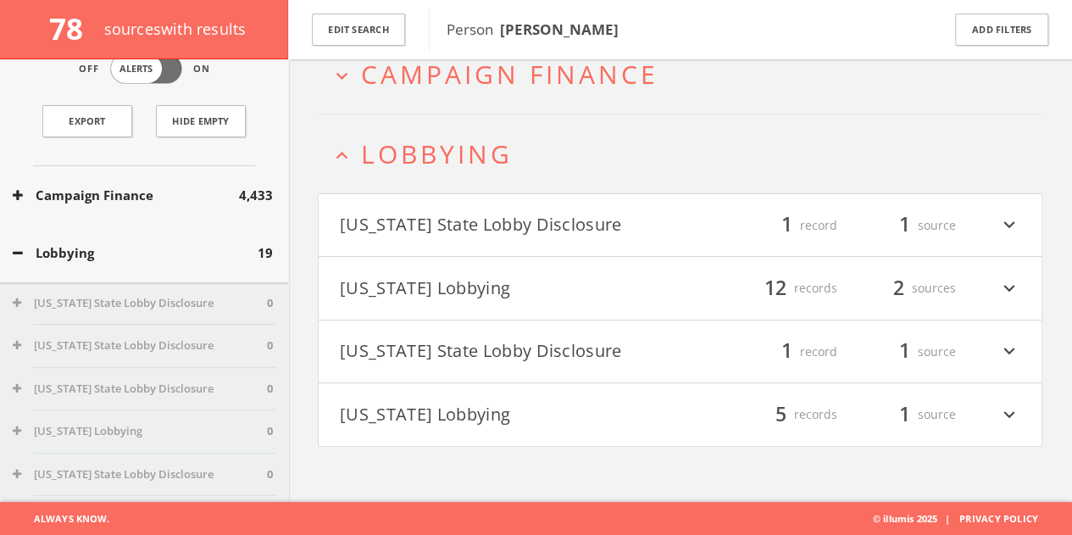
scroll to position [85, 0]
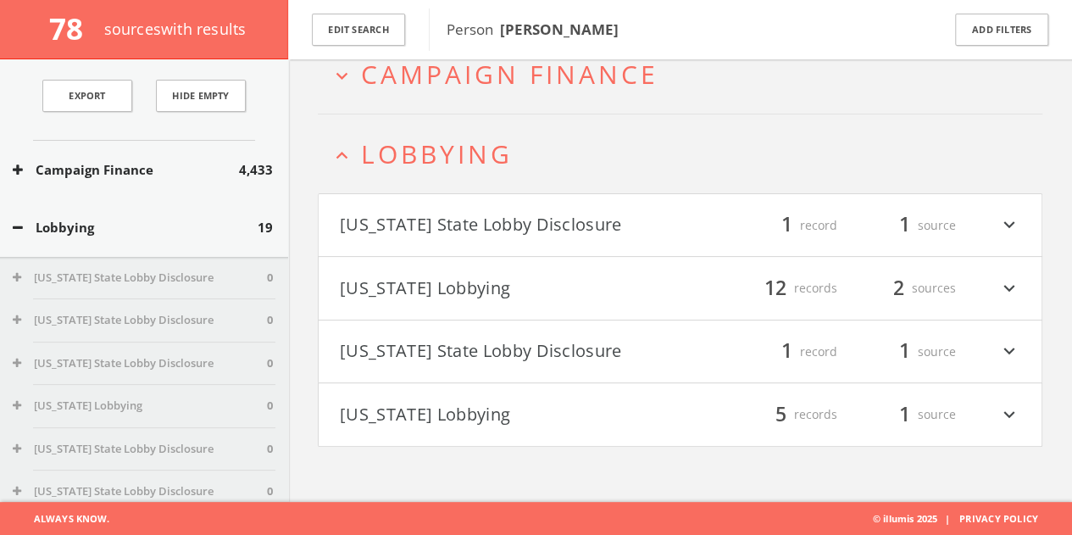
click at [674, 213] on button "[US_STATE] State Lobby Disclosure" at bounding box center [510, 225] width 341 height 29
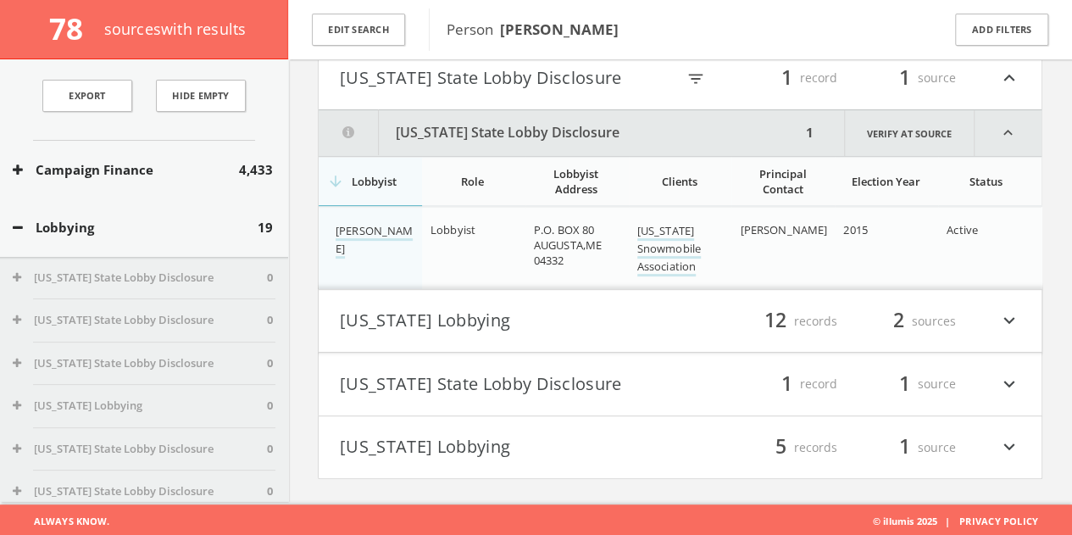
click at [629, 312] on button "[US_STATE] Lobbying" at bounding box center [510, 321] width 341 height 29
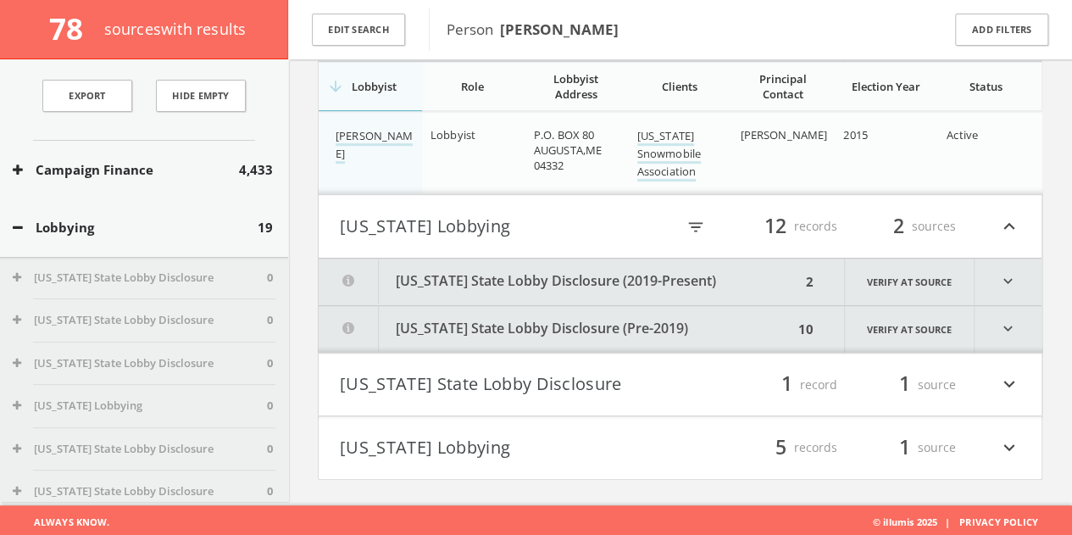
click at [680, 272] on button "[US_STATE] State Lobby Disclosure (2019-Present)" at bounding box center [560, 281] width 482 height 47
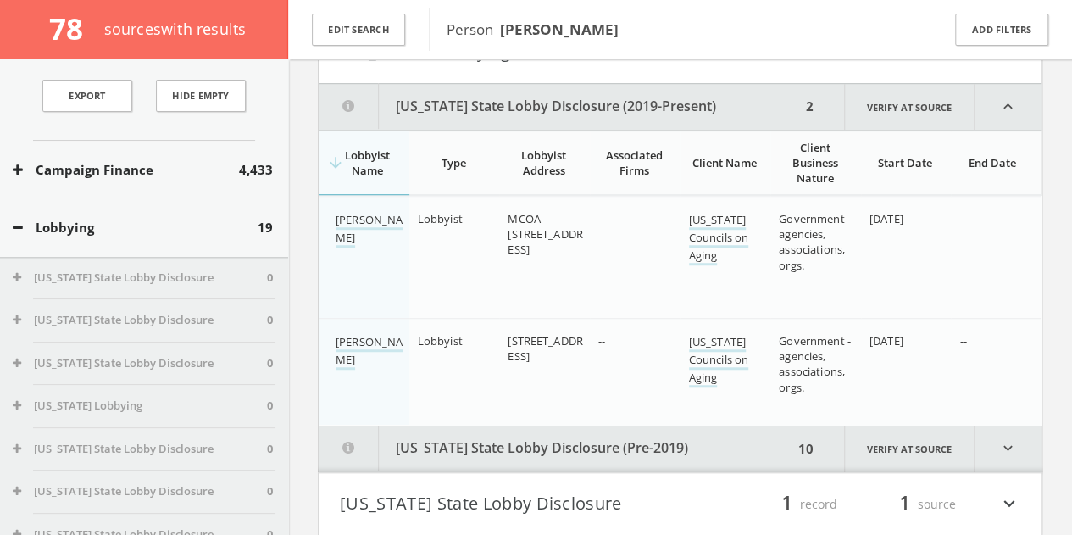
scroll to position [536, 0]
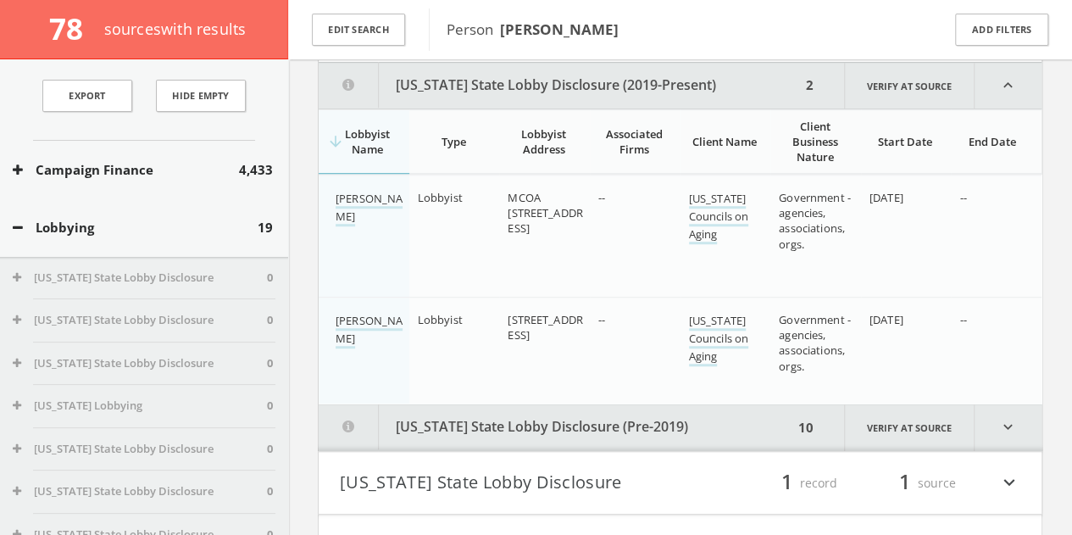
click at [659, 424] on button "[US_STATE] State Lobby Disclosure (Pre-2019)" at bounding box center [556, 427] width 474 height 47
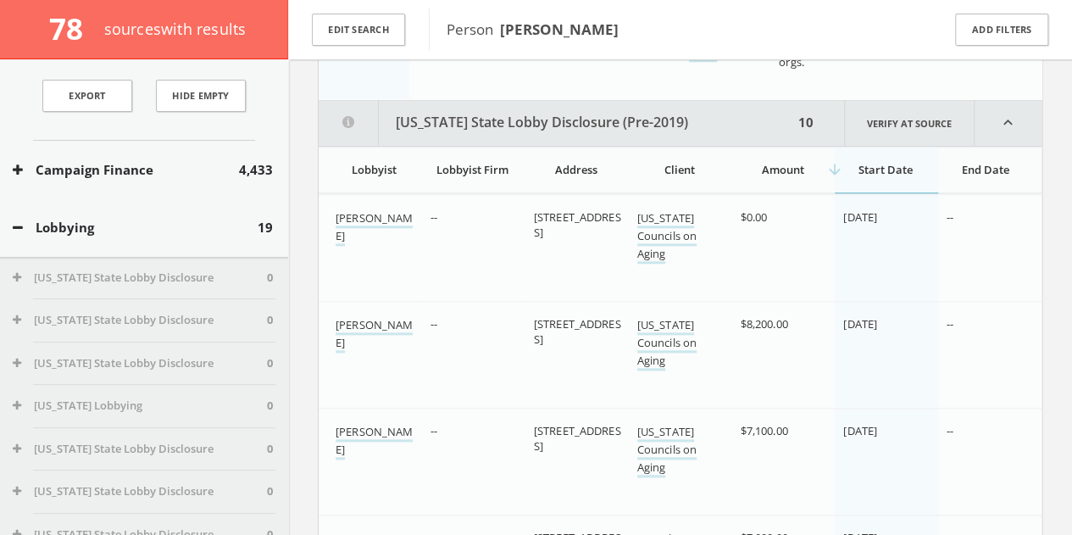
scroll to position [877, 0]
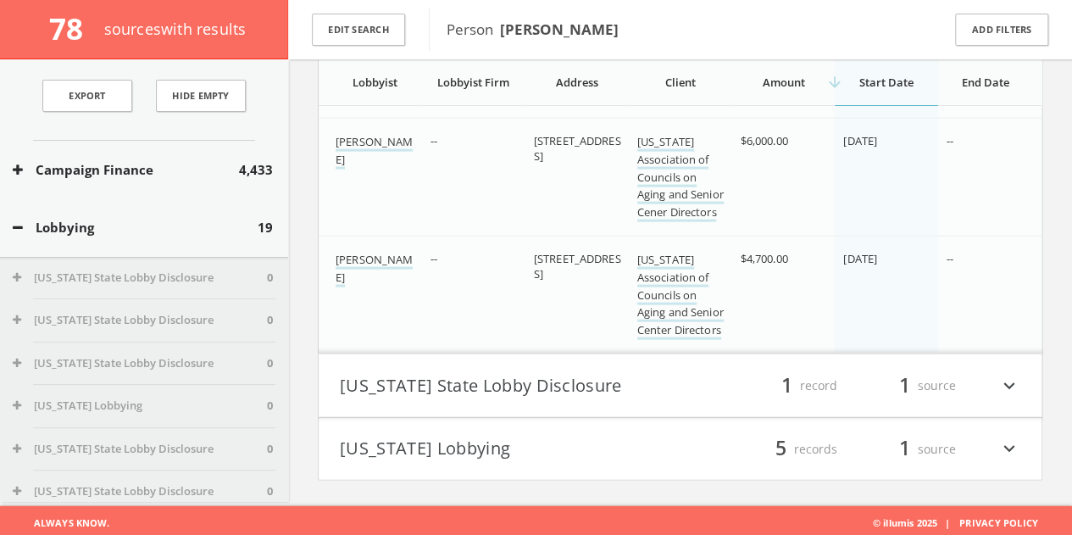
click at [700, 377] on div "filter_list 1 record 1 source expand_more" at bounding box center [850, 385] width 341 height 29
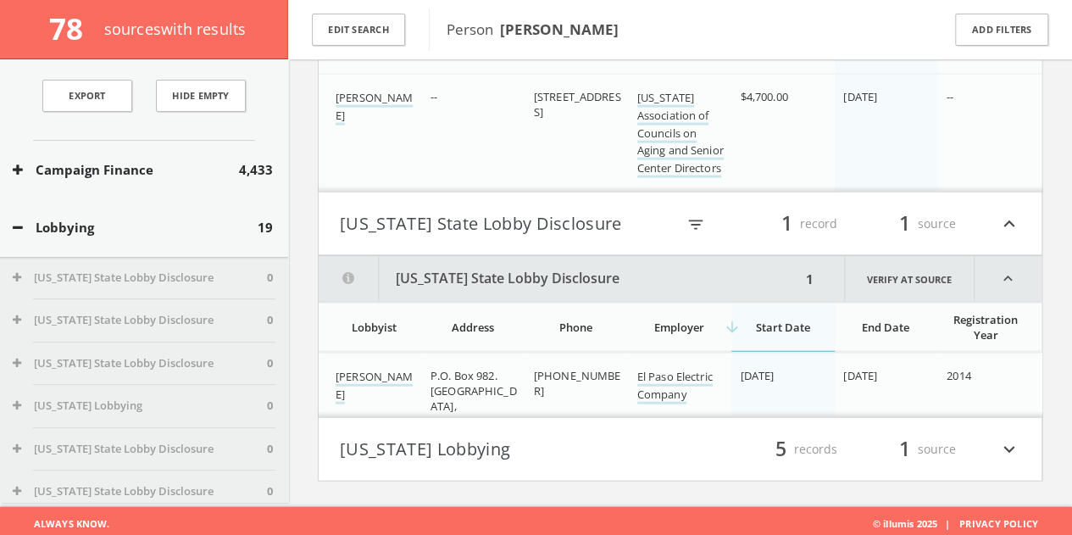
click at [656, 435] on button "[US_STATE] Lobbying" at bounding box center [510, 449] width 341 height 29
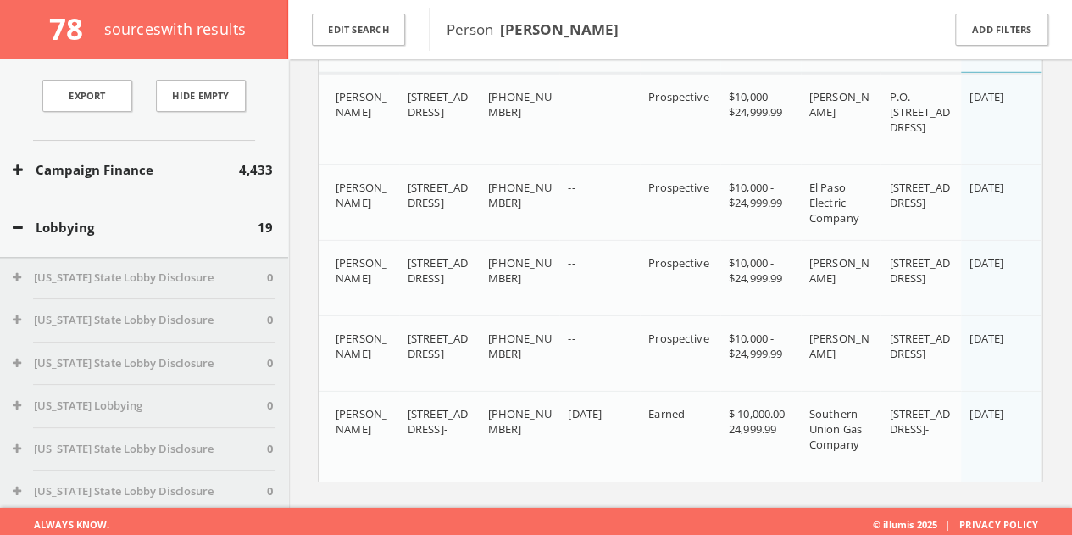
scroll to position [2367, 0]
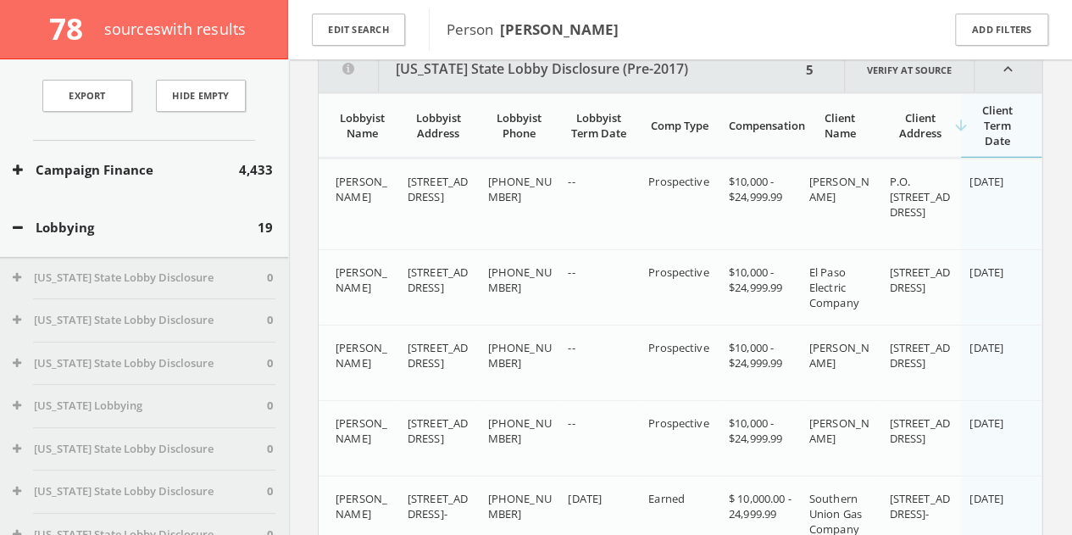
click at [224, 221] on button "Lobbying" at bounding box center [135, 227] width 245 height 19
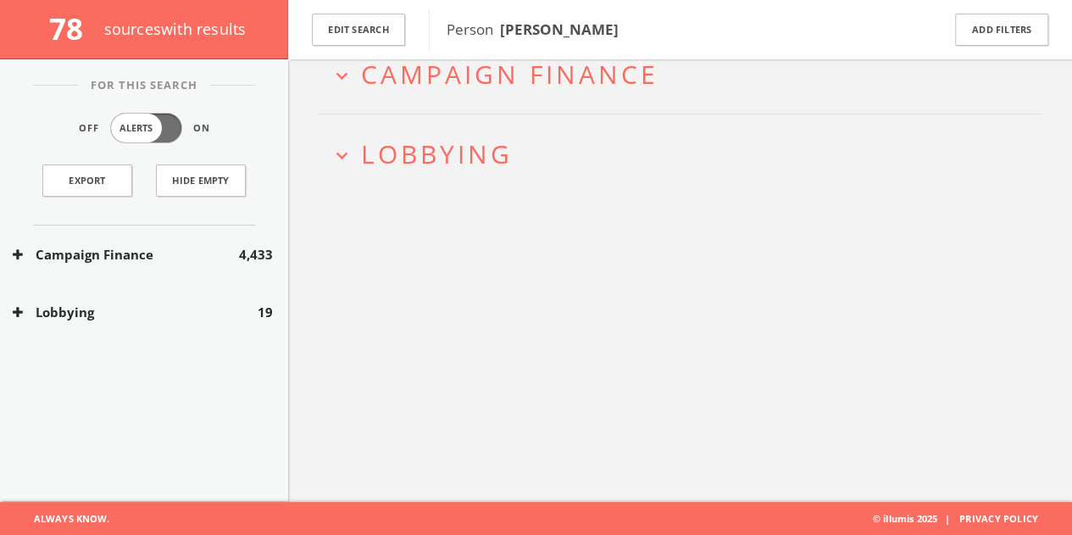
scroll to position [0, 0]
click at [191, 258] on button "Campaign Finance" at bounding box center [126, 254] width 226 height 19
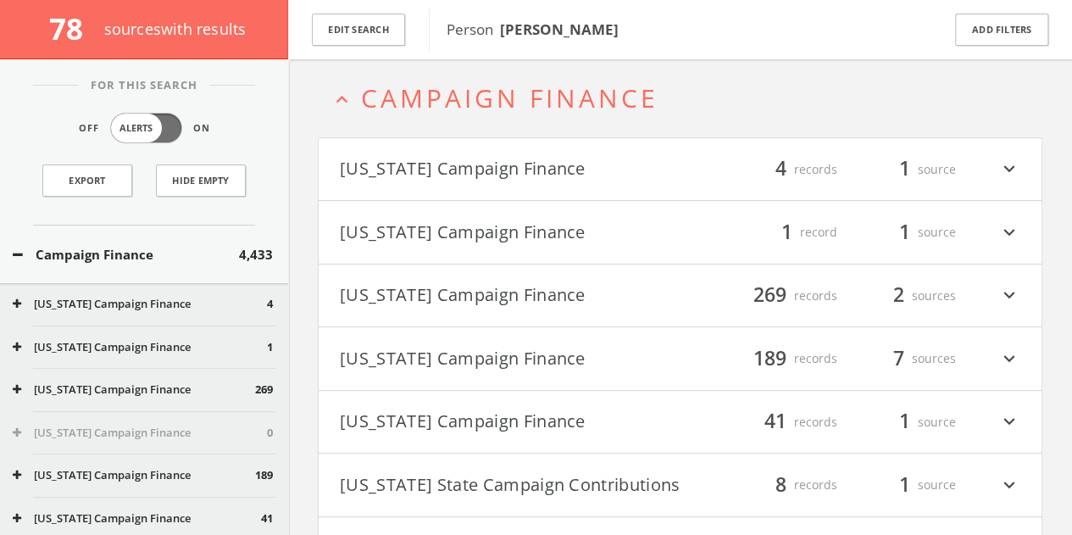
click at [165, 249] on button "Campaign Finance" at bounding box center [126, 254] width 226 height 19
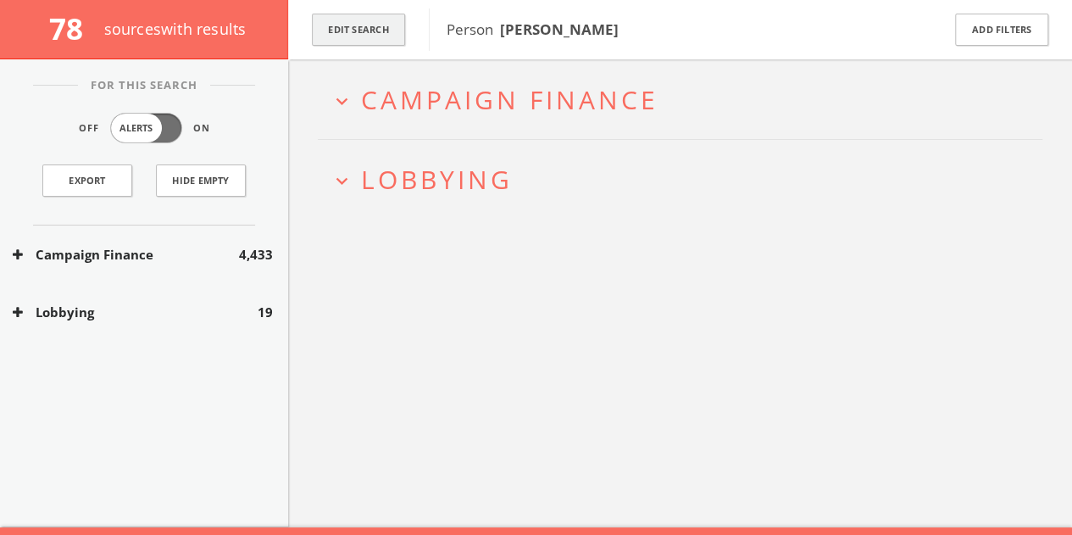
click at [378, 31] on button "Edit Search" at bounding box center [358, 30] width 93 height 33
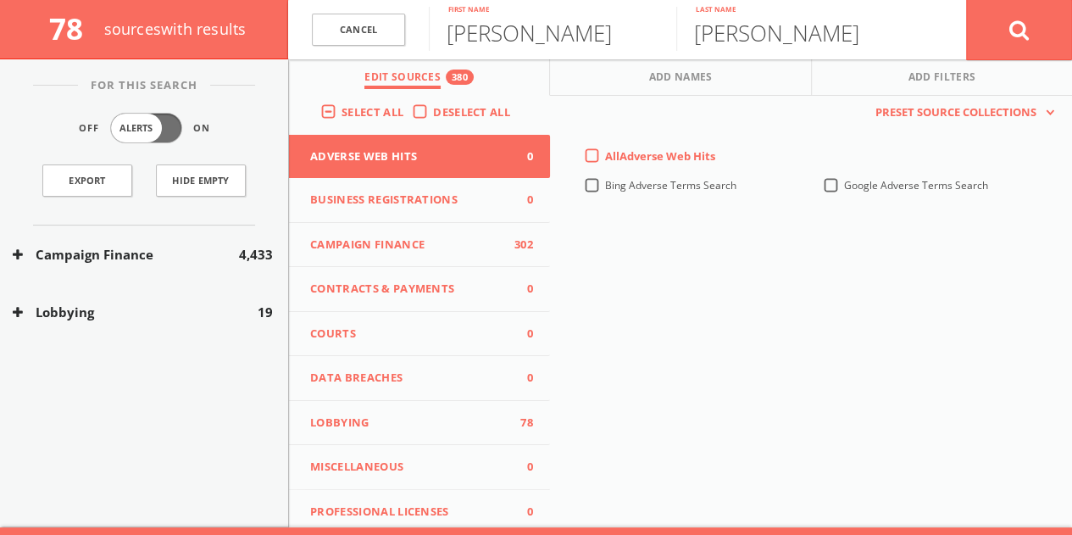
click at [508, 51] on div "[PERSON_NAME] First name" at bounding box center [552, 29] width 247 height 59
click at [507, 43] on input "[PERSON_NAME]" at bounding box center [552, 29] width 247 height 44
type input "Takane"
click at [754, 43] on input "[PERSON_NAME]" at bounding box center [799, 29] width 247 height 44
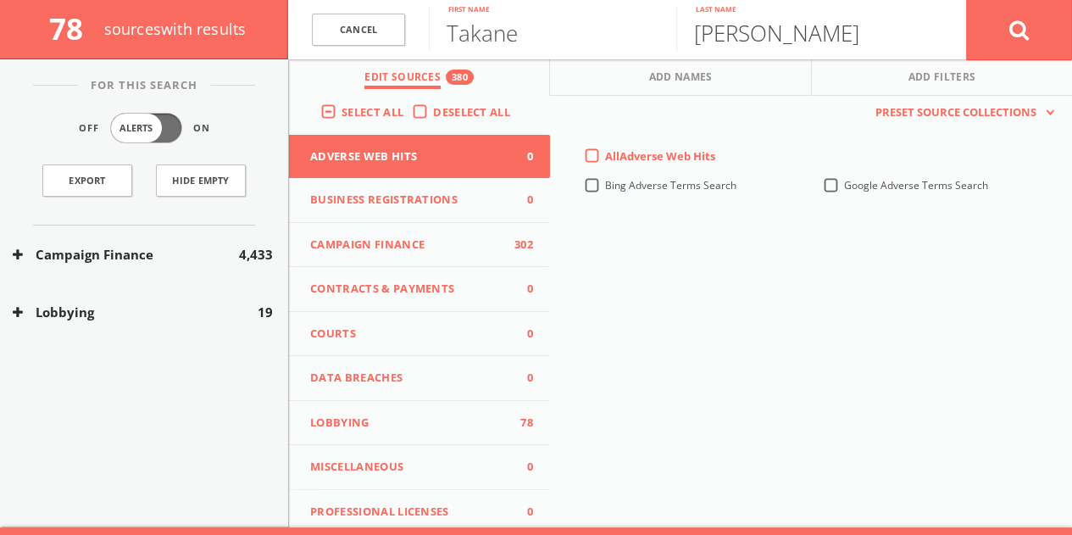
click at [755, 43] on input "[PERSON_NAME]" at bounding box center [799, 29] width 247 height 44
paste input "Aizeki"
type input "Aizeki"
click at [993, 40] on button at bounding box center [1019, 29] width 106 height 61
